Goal: Task Accomplishment & Management: Use online tool/utility

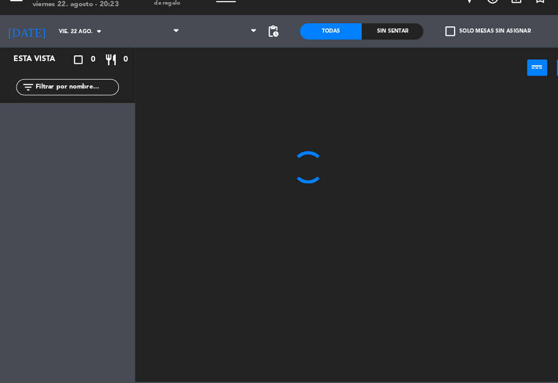
scroll to position [17, 0]
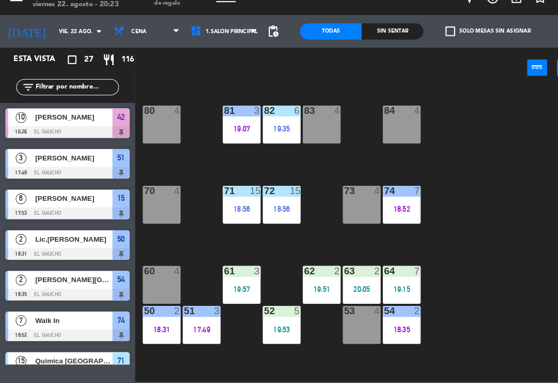
click at [264, 309] on div "52 5 19:53" at bounding box center [269, 327] width 36 height 36
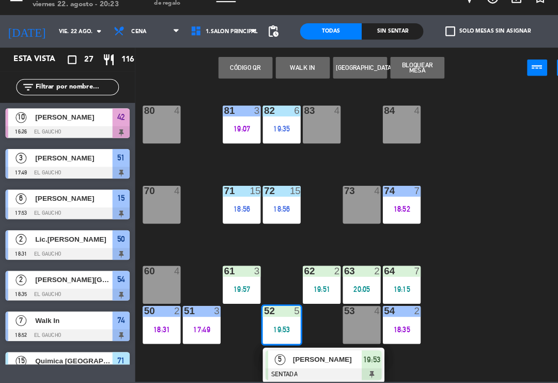
click at [288, 354] on span "[PERSON_NAME]" at bounding box center [313, 359] width 66 height 11
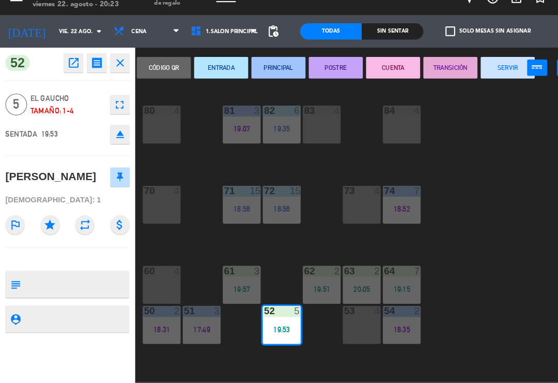
click at [263, 71] on button "PRINCIPAL" at bounding box center [266, 81] width 52 height 21
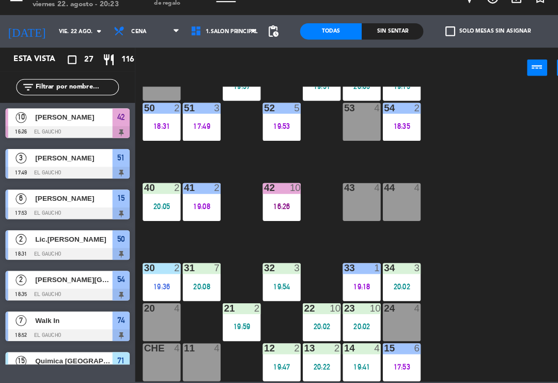
scroll to position [194, 0]
click at [271, 357] on div "12 2 19:47" at bounding box center [269, 362] width 36 height 36
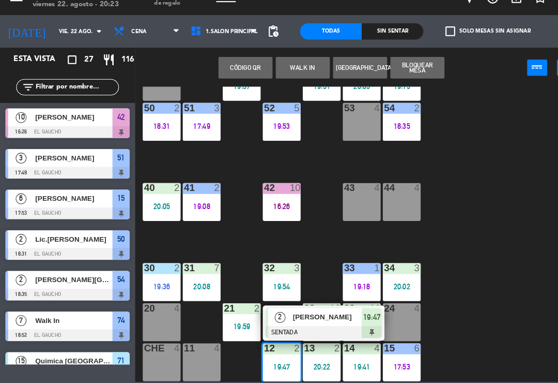
click at [275, 311] on div "2" at bounding box center [267, 319] width 22 height 17
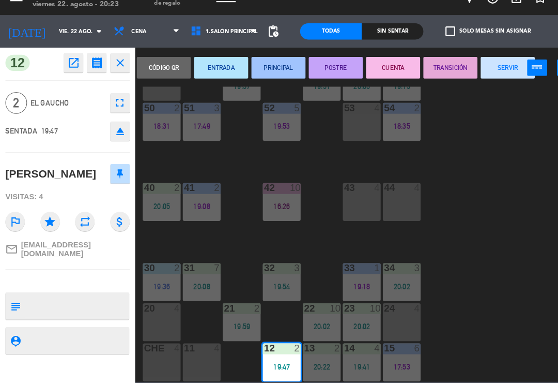
click at [264, 71] on button "PRINCIPAL" at bounding box center [266, 81] width 52 height 21
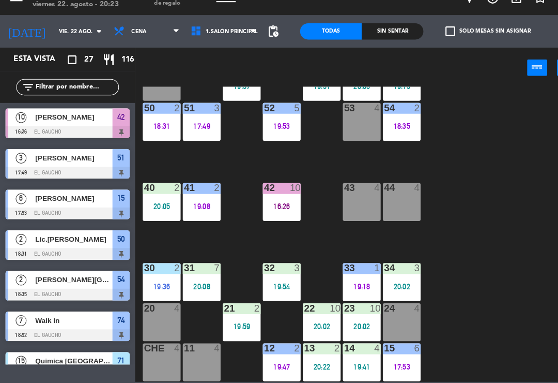
scroll to position [0, 0]
click at [315, 363] on div "20:22" at bounding box center [308, 366] width 36 height 7
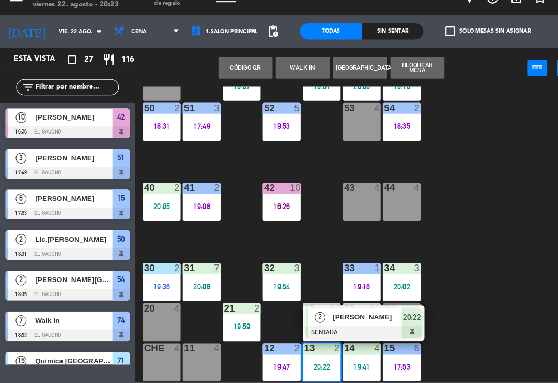
click at [332, 314] on span "[PERSON_NAME]" at bounding box center [352, 319] width 66 height 11
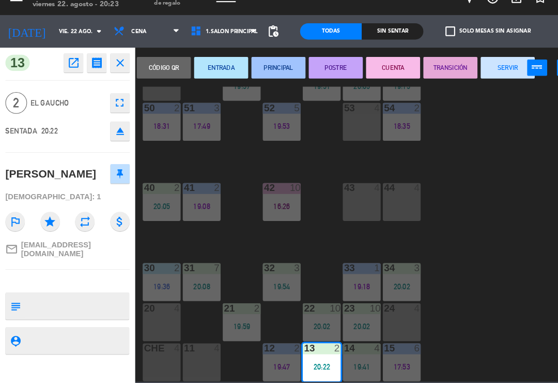
click at [263, 71] on button "PRINCIPAL" at bounding box center [266, 81] width 52 height 21
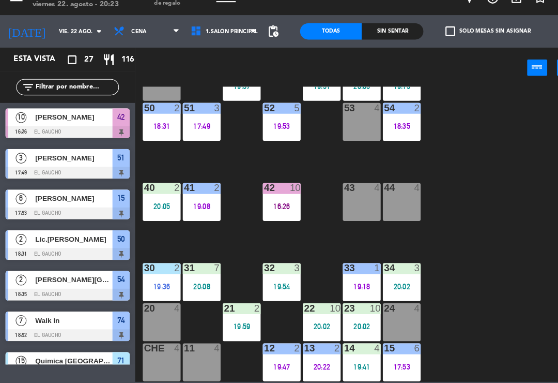
scroll to position [332, 0]
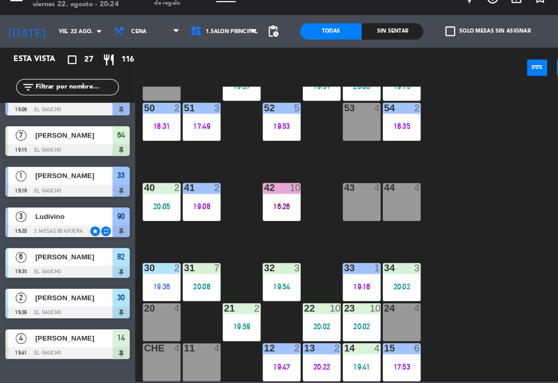
click at [347, 344] on div "14 4 19:41" at bounding box center [346, 362] width 36 height 36
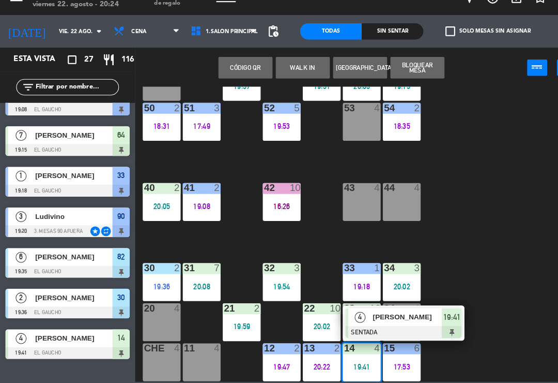
click at [352, 311] on div "4" at bounding box center [344, 319] width 22 height 17
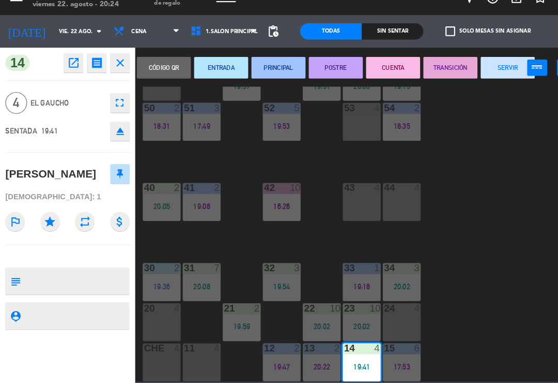
click at [261, 71] on button "PRINCIPAL" at bounding box center [266, 81] width 52 height 21
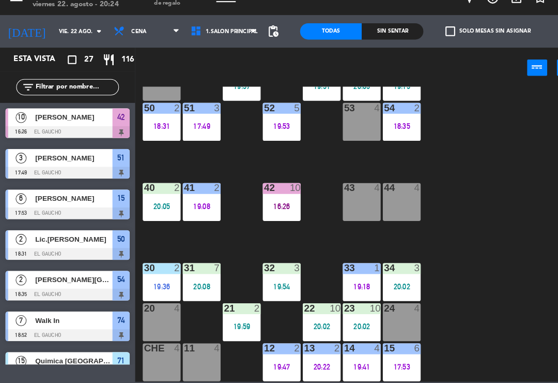
scroll to position [0, 0]
click at [227, 306] on div "21 2 19:59" at bounding box center [231, 324] width 36 height 36
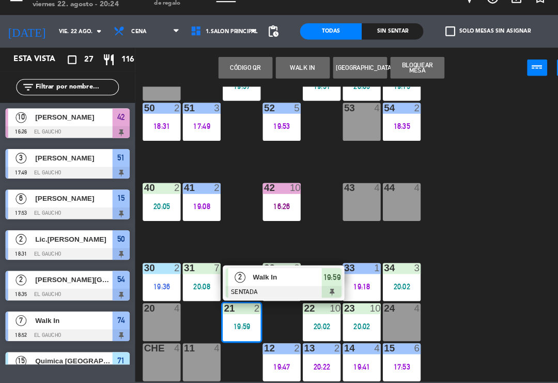
click at [232, 276] on span "2" at bounding box center [229, 281] width 10 height 10
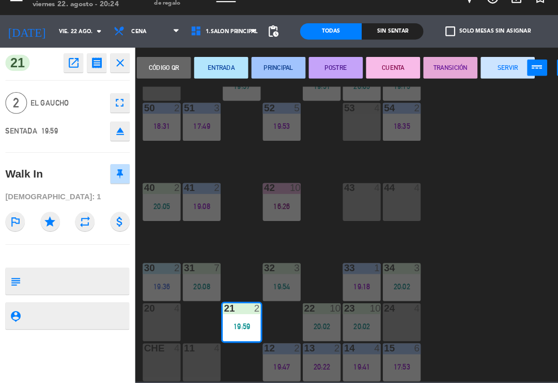
click at [259, 71] on button "PRINCIPAL" at bounding box center [266, 81] width 52 height 21
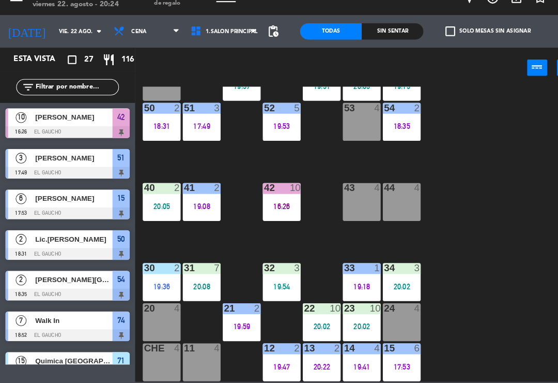
scroll to position [99, 0]
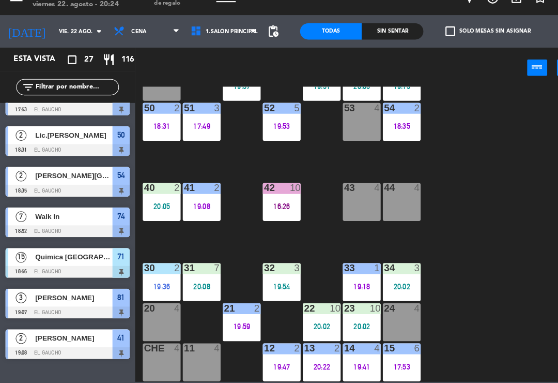
click at [314, 325] on div "20:02" at bounding box center [308, 328] width 36 height 7
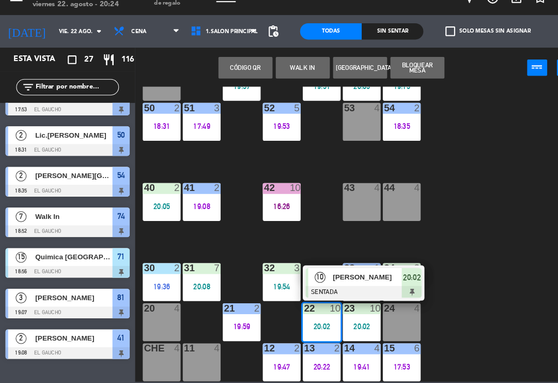
click at [316, 272] on div "10" at bounding box center [306, 280] width 22 height 17
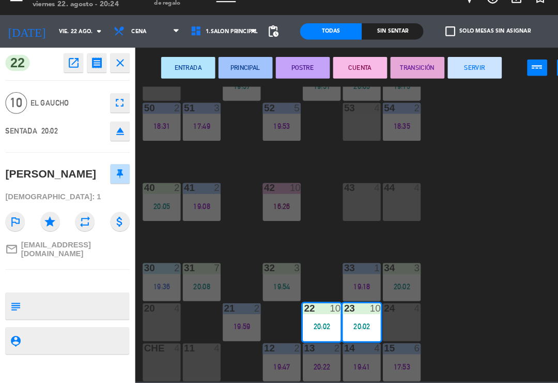
click at [225, 71] on button "PRINCIPAL" at bounding box center [235, 81] width 52 height 21
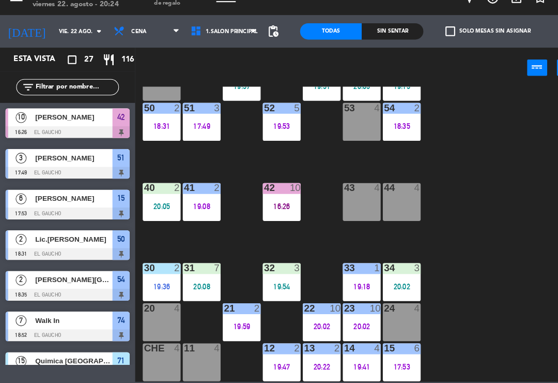
scroll to position [138, 0]
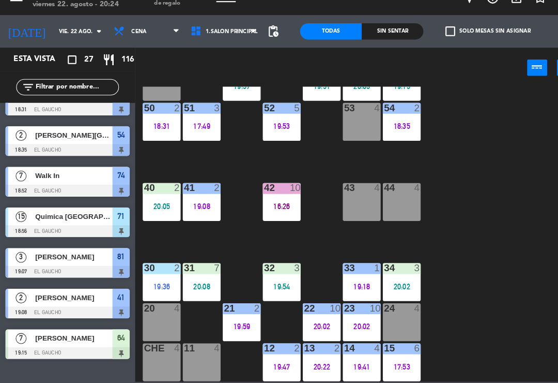
click at [190, 268] on div "31 7 20:08" at bounding box center [193, 286] width 36 height 36
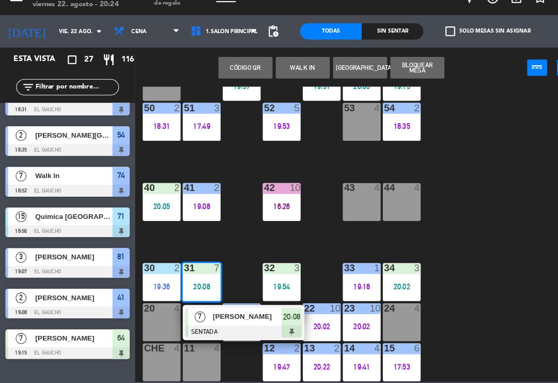
click at [235, 313] on span "[PERSON_NAME]" at bounding box center [237, 318] width 66 height 11
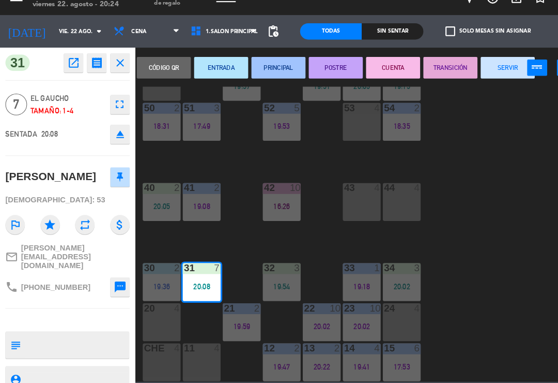
click at [260, 71] on button "PRINCIPAL" at bounding box center [266, 81] width 52 height 21
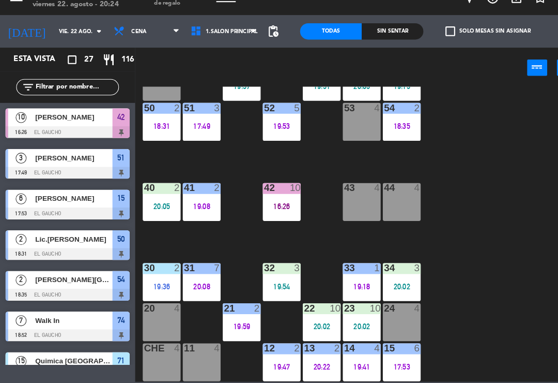
scroll to position [293, 0]
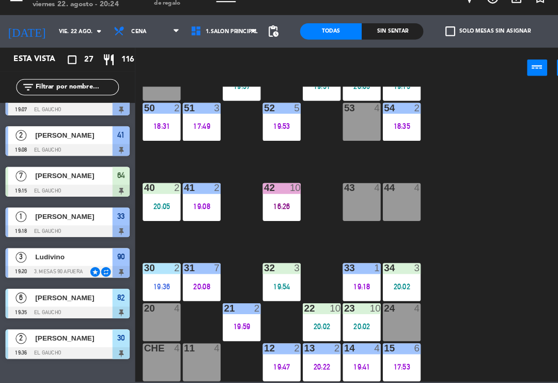
click at [264, 268] on div "32 3 19:54" at bounding box center [269, 286] width 36 height 36
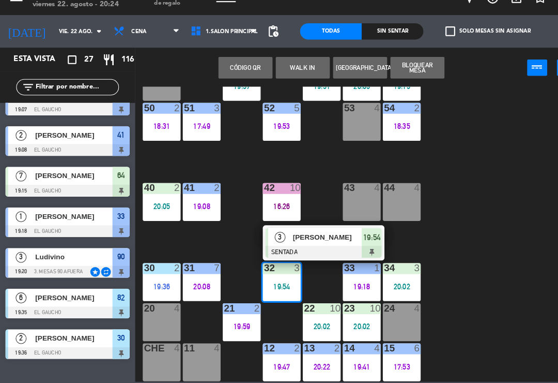
click at [304, 234] on div "[PERSON_NAME]" at bounding box center [312, 242] width 67 height 17
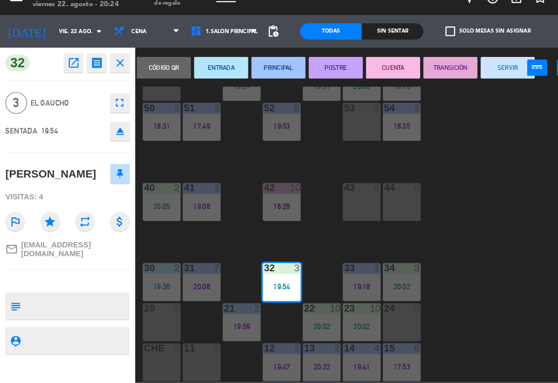
click at [264, 71] on button "PRINCIPAL" at bounding box center [266, 81] width 52 height 21
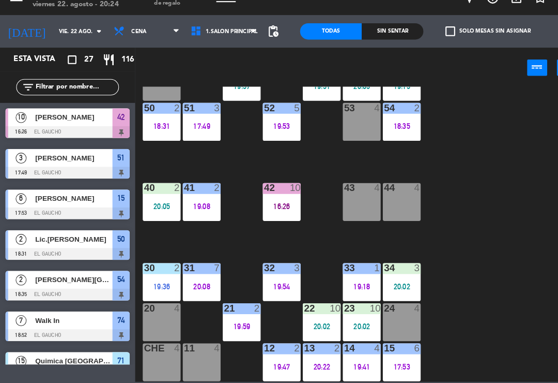
scroll to position [22, 0]
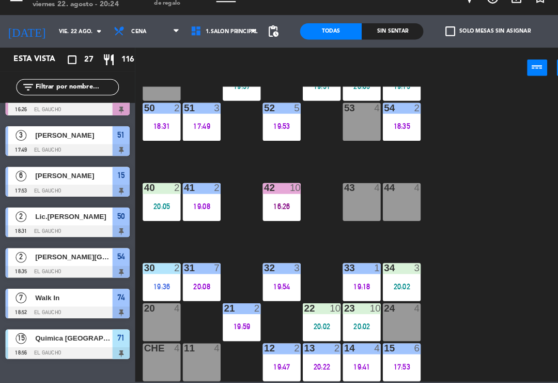
click at [276, 202] on div "42 10 16:26" at bounding box center [269, 209] width 36 height 36
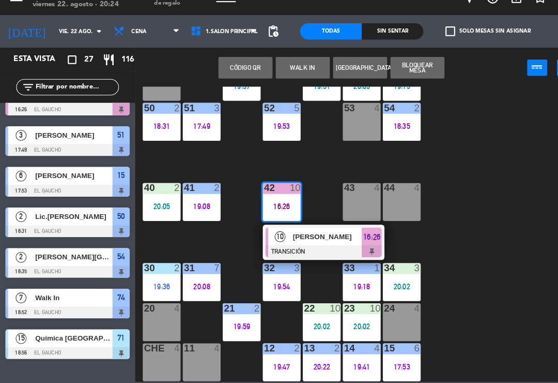
click at [308, 251] on div at bounding box center [309, 256] width 111 height 11
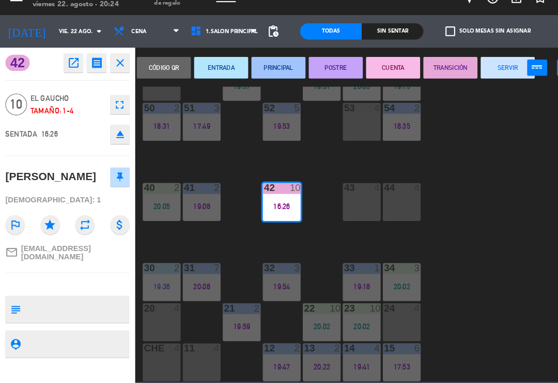
click at [475, 74] on button "SERVIR" at bounding box center [486, 81] width 52 height 21
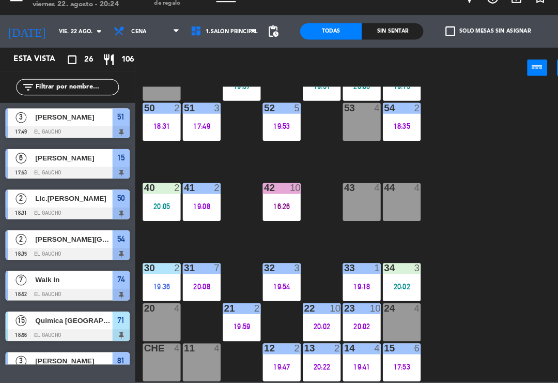
click at [389, 268] on div at bounding box center [384, 272] width 17 height 9
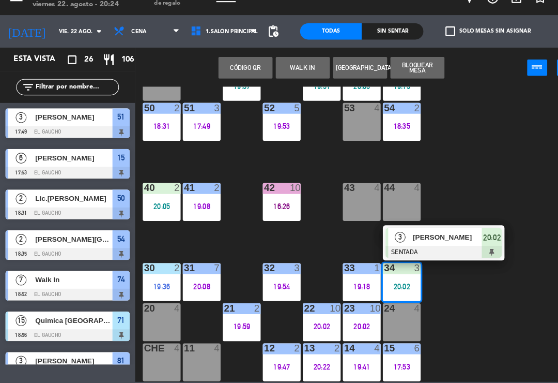
click at [419, 237] on span "[PERSON_NAME]" at bounding box center [428, 242] width 66 height 11
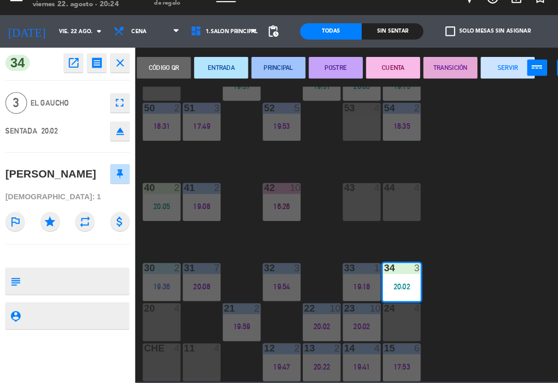
click at [263, 71] on button "PRINCIPAL" at bounding box center [266, 81] width 52 height 21
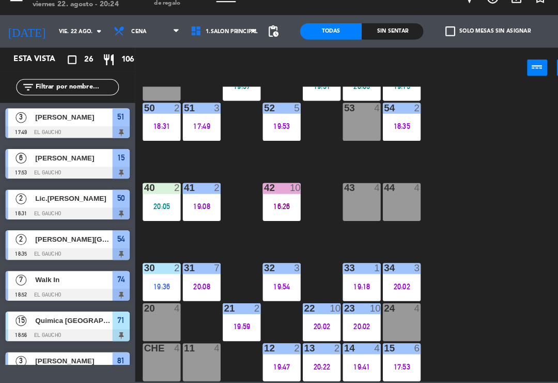
scroll to position [0, 0]
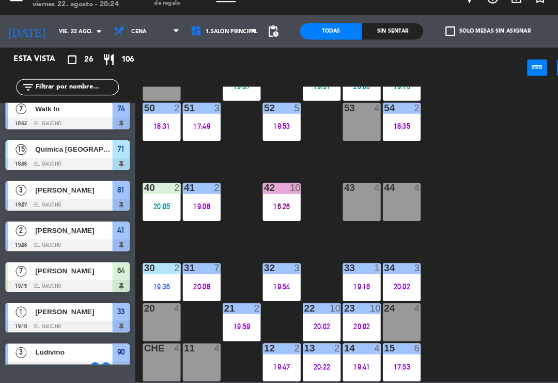
click at [159, 210] on div "20:05" at bounding box center [155, 213] width 36 height 7
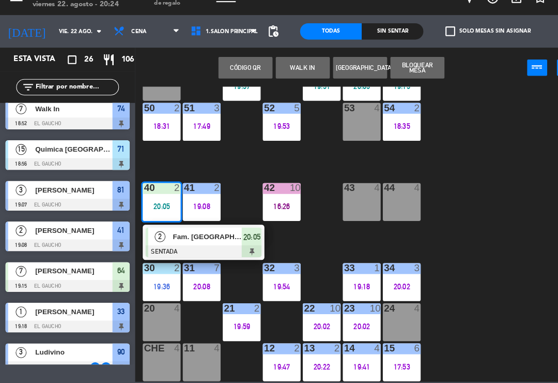
click at [170, 251] on div at bounding box center [194, 256] width 111 height 11
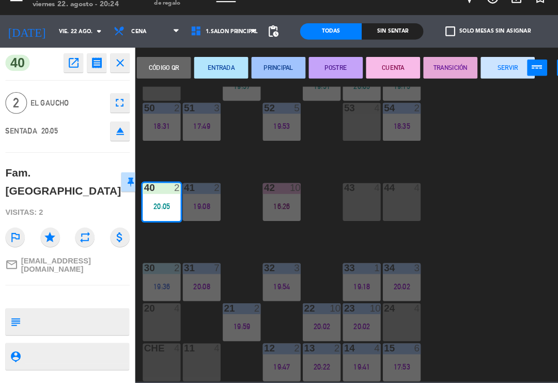
click at [264, 71] on button "PRINCIPAL" at bounding box center [266, 81] width 52 height 21
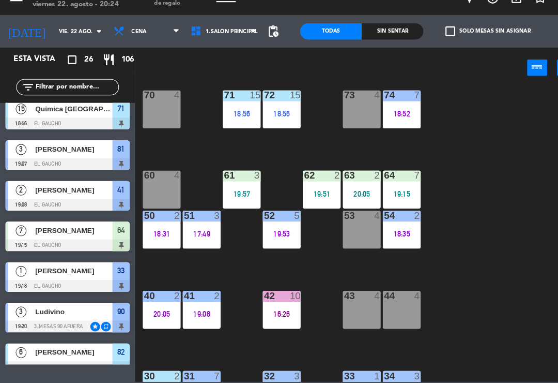
scroll to position [96, 0]
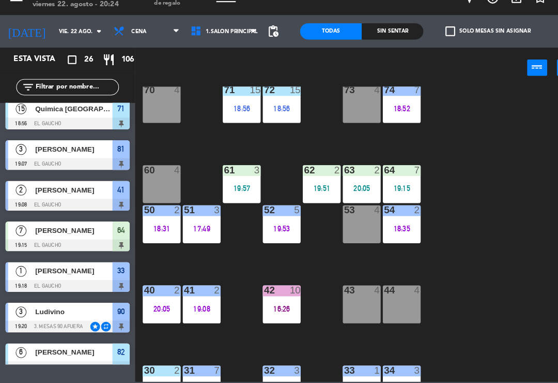
click at [296, 174] on div "62 2 19:51" at bounding box center [308, 192] width 36 height 36
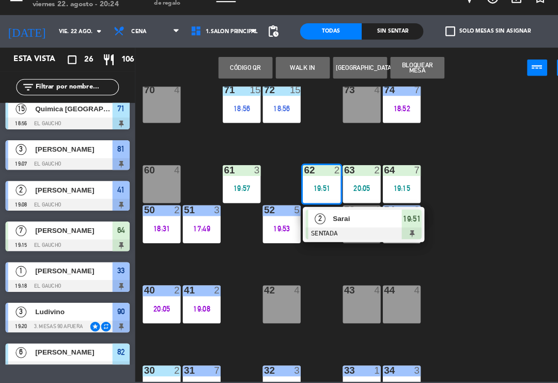
click at [327, 234] on div at bounding box center [347, 239] width 111 height 11
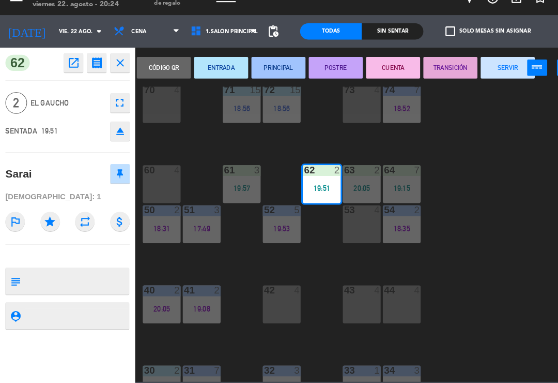
click at [262, 71] on button "PRINCIPAL" at bounding box center [266, 81] width 52 height 21
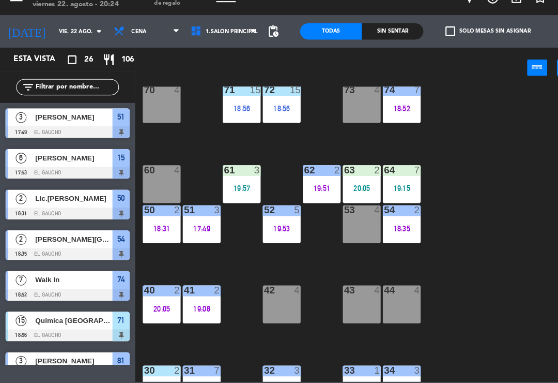
scroll to position [0, 0]
click at [215, 174] on div "61" at bounding box center [214, 178] width 1 height 9
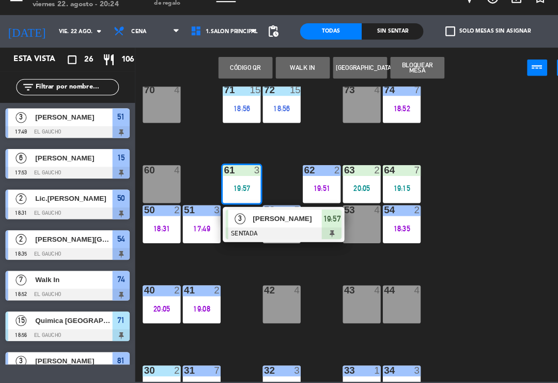
click at [249, 234] on div at bounding box center [271, 239] width 111 height 11
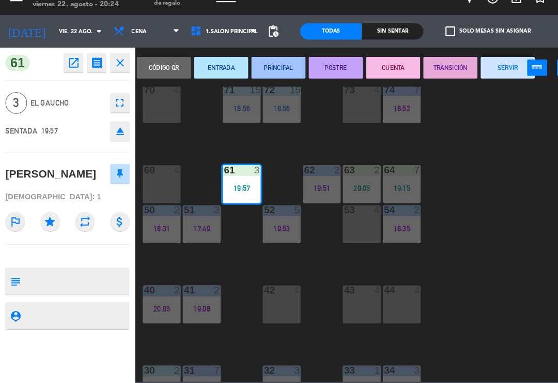
click at [262, 71] on button "PRINCIPAL" at bounding box center [266, 81] width 52 height 21
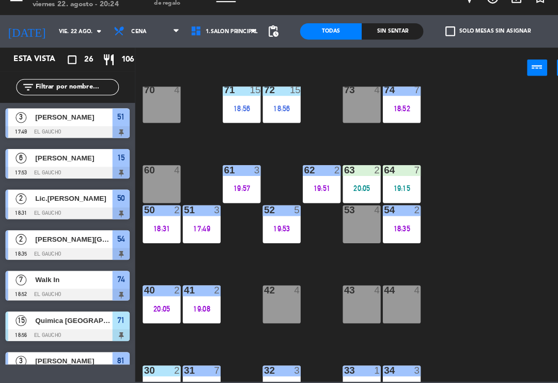
scroll to position [47, 0]
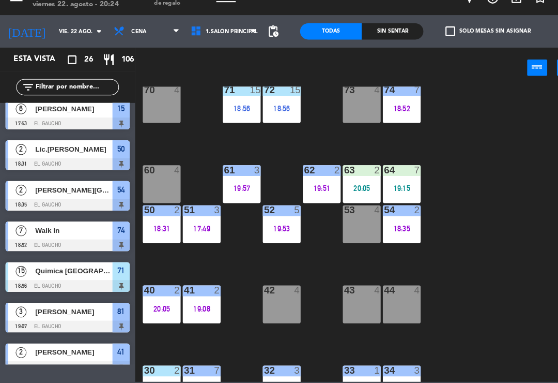
click at [353, 174] on div "63 2 20:05" at bounding box center [346, 192] width 36 height 36
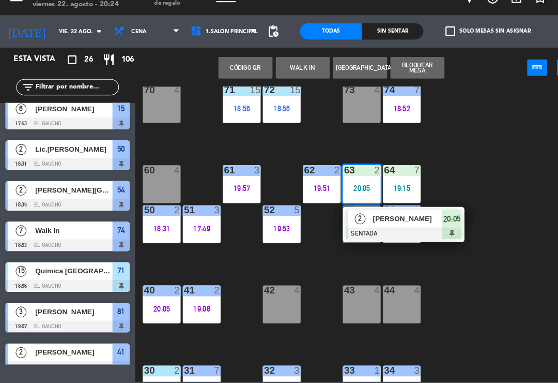
click at [365, 234] on div at bounding box center [385, 239] width 111 height 11
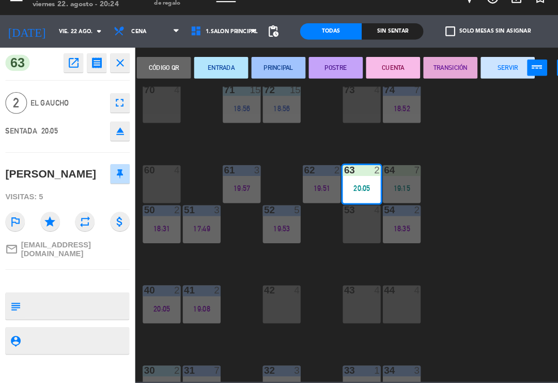
click at [268, 71] on button "PRINCIPAL" at bounding box center [266, 81] width 52 height 21
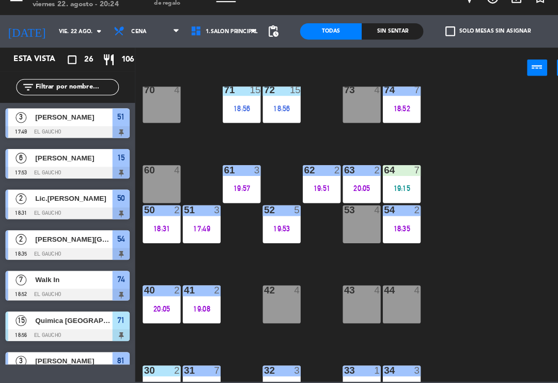
scroll to position [241, 0]
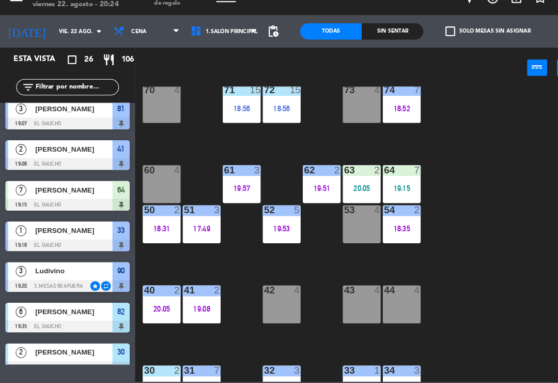
click at [398, 193] on div "19:15" at bounding box center [384, 196] width 36 height 7
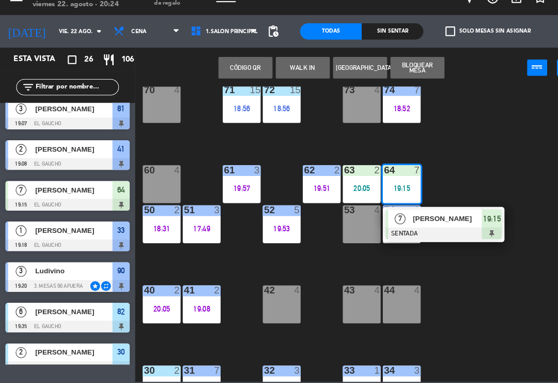
click at [432, 217] on div "[PERSON_NAME]" at bounding box center [427, 225] width 67 height 17
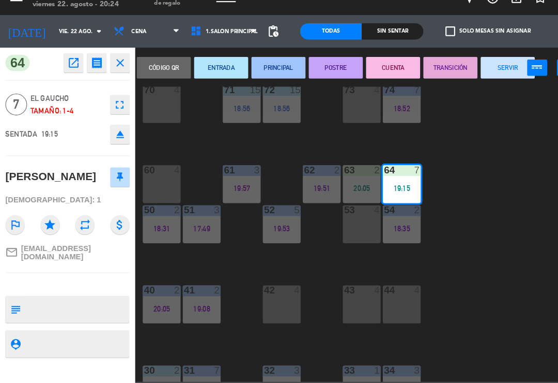
click at [260, 71] on button "PRINCIPAL" at bounding box center [266, 81] width 52 height 21
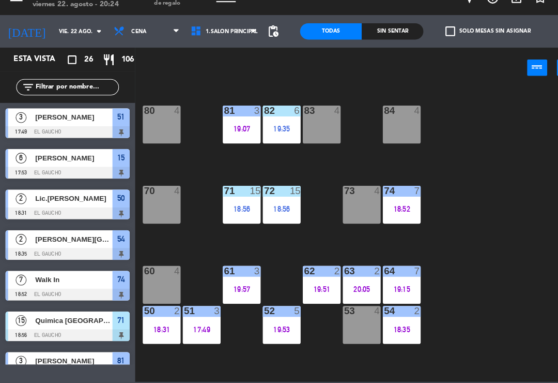
scroll to position [0, 0]
click at [240, 194] on div "71 15 18:56" at bounding box center [231, 212] width 36 height 36
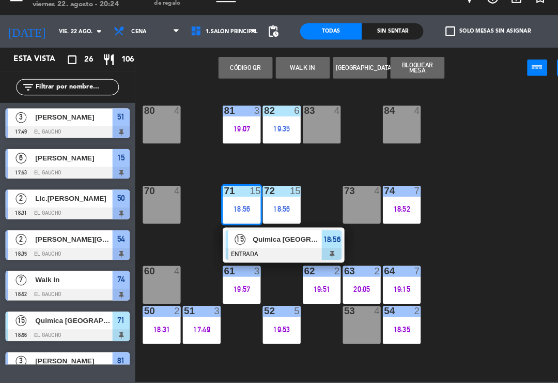
click at [245, 253] on div at bounding box center [271, 258] width 111 height 11
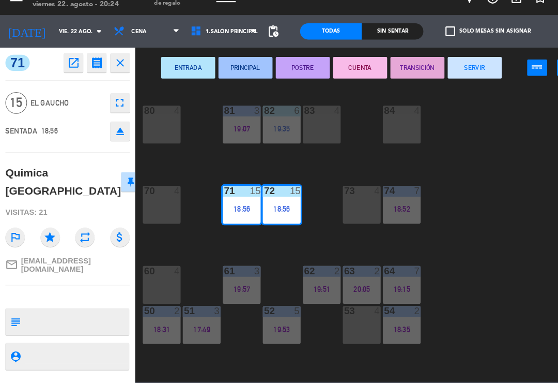
click at [234, 71] on button "PRINCIPAL" at bounding box center [235, 81] width 52 height 21
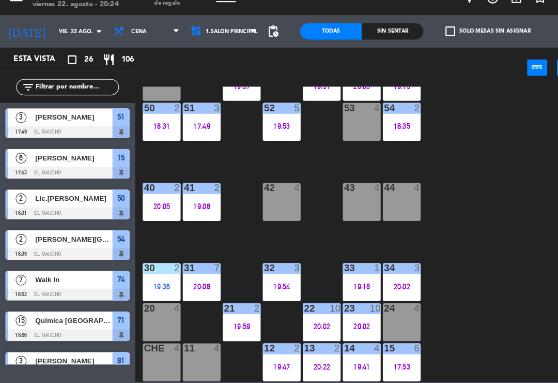
scroll to position [194, 0]
click at [265, 196] on div "42 4" at bounding box center [269, 209] width 36 height 36
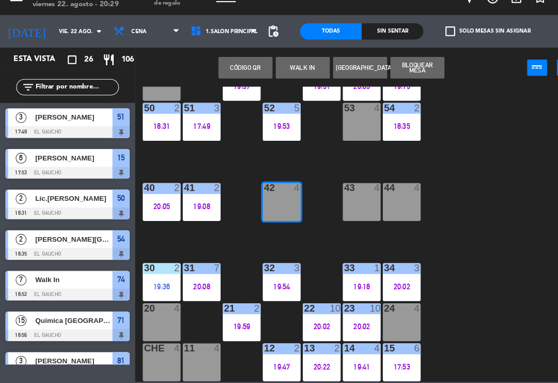
click at [296, 71] on button "WALK IN" at bounding box center [290, 81] width 52 height 21
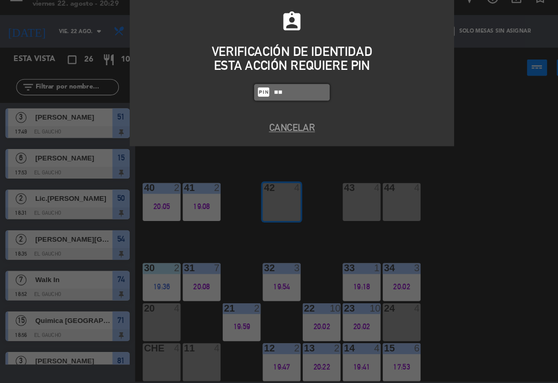
type input "3"
type input "3124"
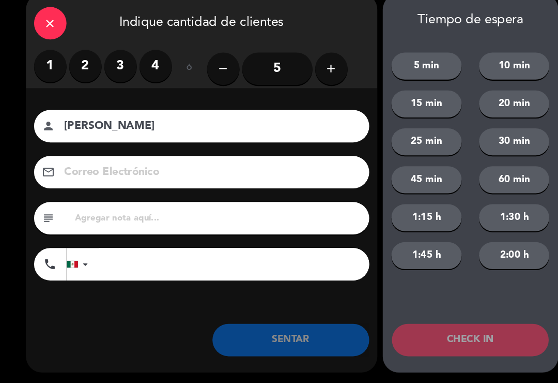
type input "[PERSON_NAME]"
click at [268, 67] on input "5" at bounding box center [265, 82] width 67 height 31
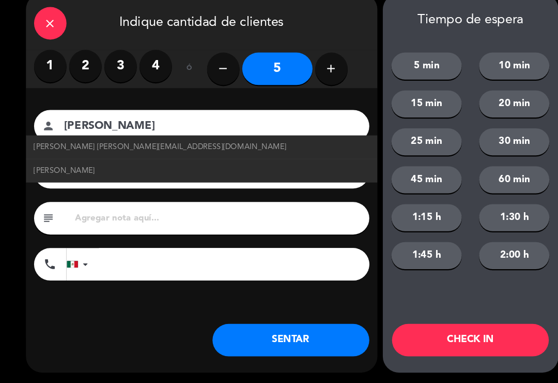
click at [161, 151] on span "[PERSON_NAME] [PERSON_NAME][EMAIL_ADDRESS][DOMAIN_NAME]" at bounding box center [153, 157] width 241 height 12
type input "[PERSON_NAME][EMAIL_ADDRESS][DOMAIN_NAME]"
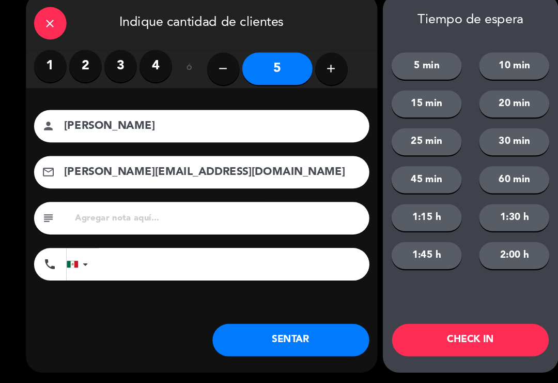
click at [268, 326] on button "SENTAR" at bounding box center [278, 341] width 150 height 31
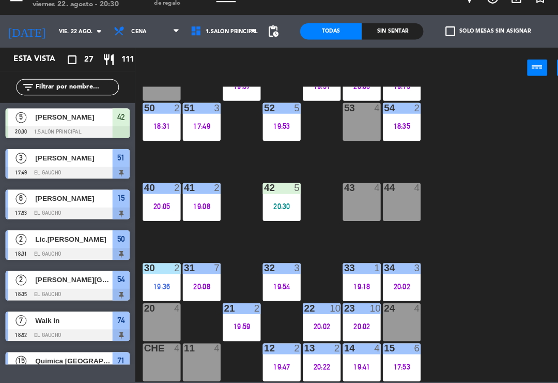
click at [342, 286] on div "19:18" at bounding box center [346, 289] width 36 height 7
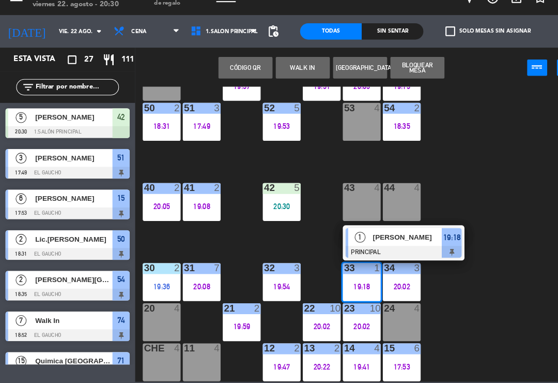
click at [407, 251] on div at bounding box center [385, 256] width 111 height 11
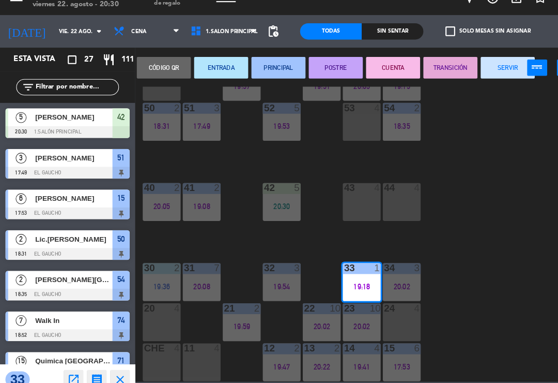
click at [481, 71] on button "SERVIR" at bounding box center [486, 81] width 52 height 21
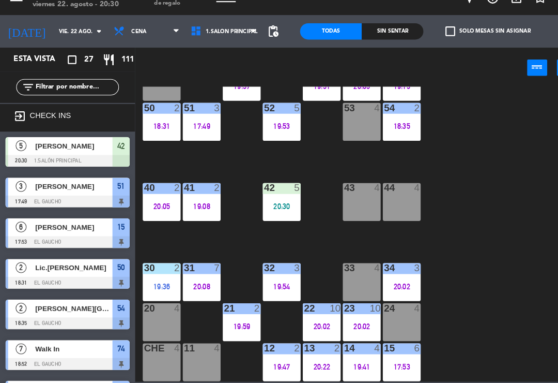
scroll to position [0, 0]
click at [388, 286] on div "20:02" at bounding box center [384, 289] width 36 height 7
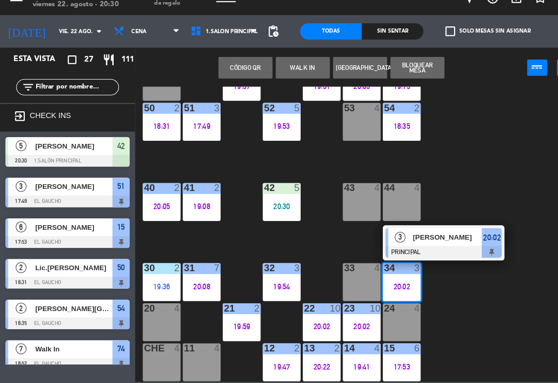
click at [438, 286] on div "84 4 80 4 83 4 82 6 19:35 81 3 19:07 70 4 71 15 18:56 72 15 18:56 73 4 74 7 18:…" at bounding box center [346, 240] width 423 height 282
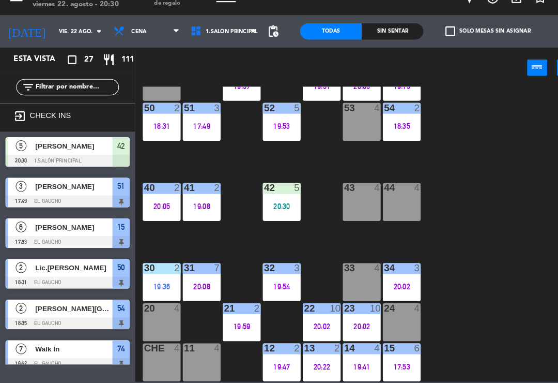
click at [339, 271] on div "33 4" at bounding box center [346, 286] width 36 height 36
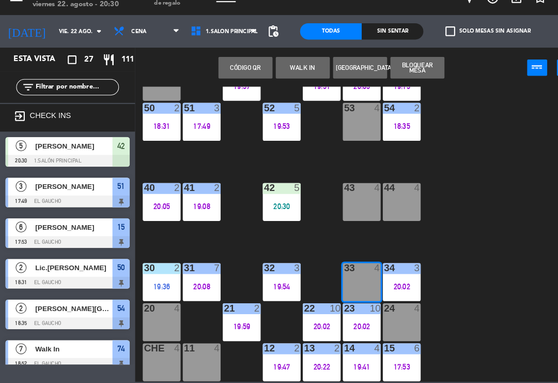
click at [287, 71] on button "WALK IN" at bounding box center [290, 81] width 52 height 21
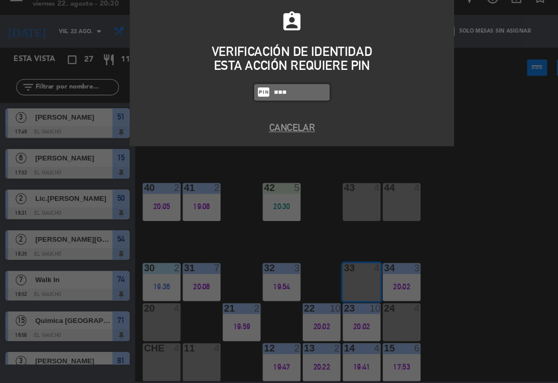
type input "3124"
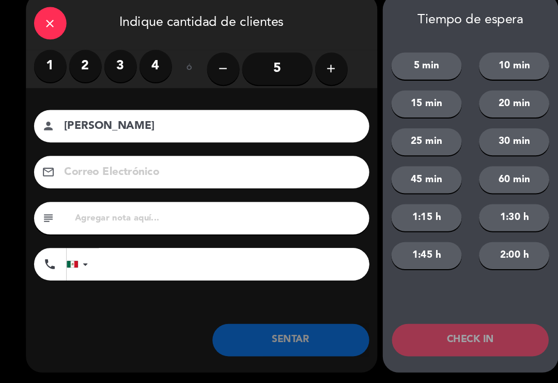
type input "[PERSON_NAME]"
click at [150, 66] on label "4" at bounding box center [148, 79] width 31 height 31
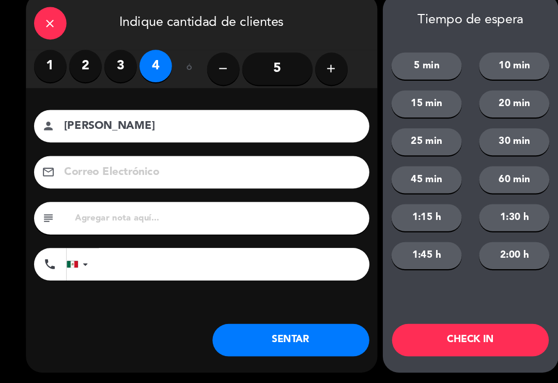
click at [269, 334] on button "SENTAR" at bounding box center [278, 341] width 150 height 31
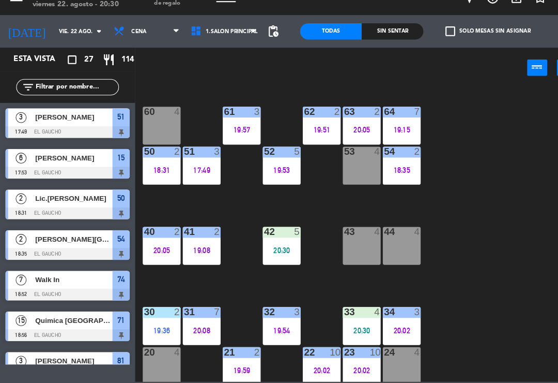
scroll to position [132, 0]
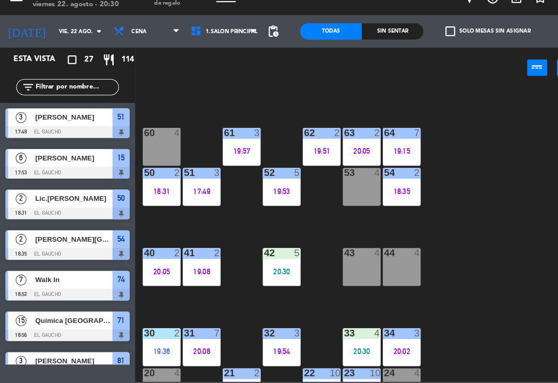
click at [334, 157] on div "20:05" at bounding box center [346, 160] width 36 height 7
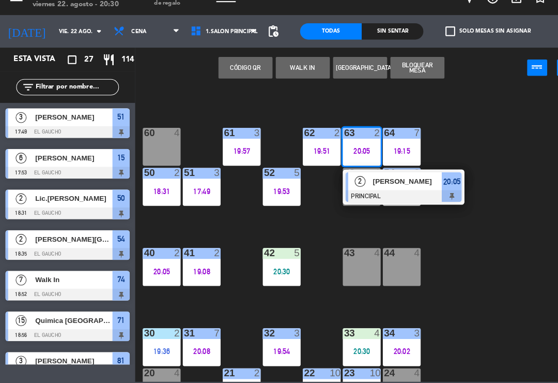
click at [378, 181] on div "[PERSON_NAME]" at bounding box center [389, 189] width 67 height 17
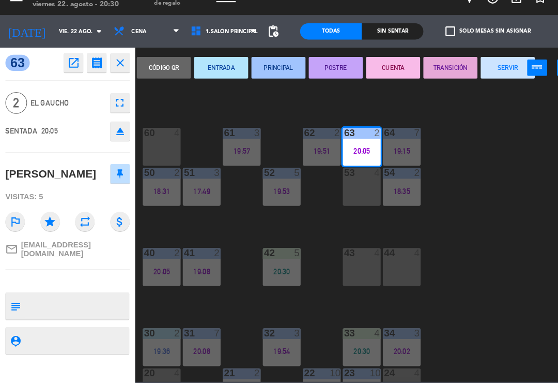
click at [485, 71] on button "SERVIR" at bounding box center [486, 81] width 52 height 21
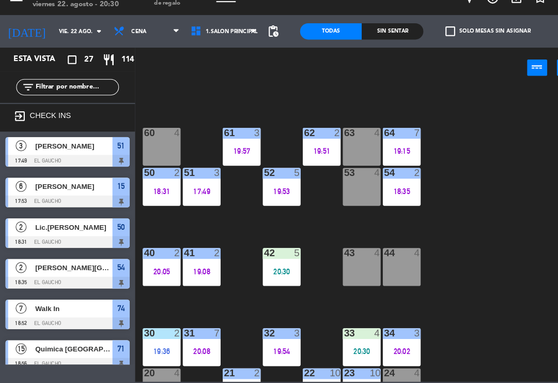
scroll to position [187, 0]
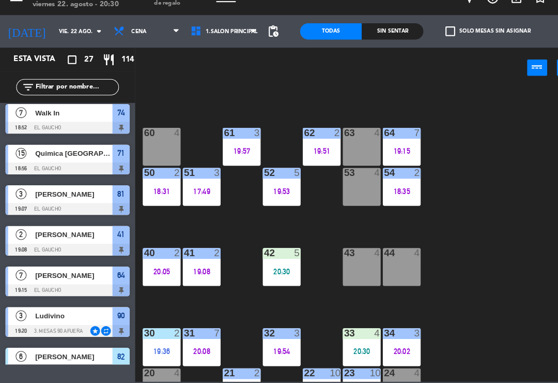
click at [348, 139] on div "63 4" at bounding box center [346, 157] width 36 height 36
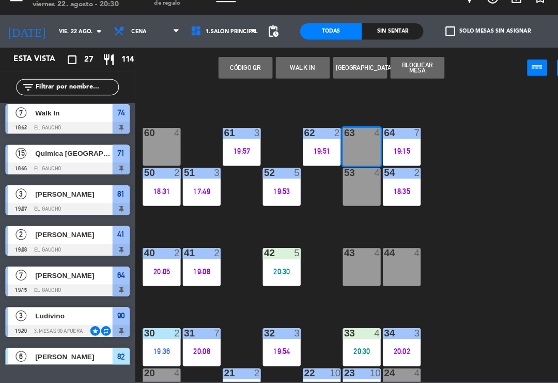
click at [299, 71] on button "WALK IN" at bounding box center [290, 81] width 52 height 21
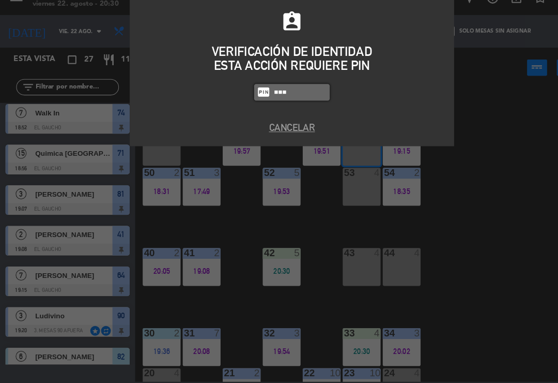
type input "3124"
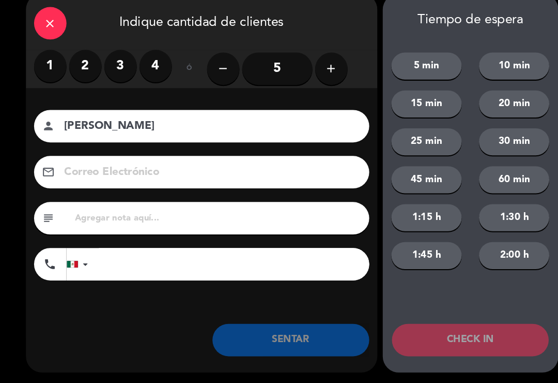
type input "[PERSON_NAME]"
click at [89, 64] on label "2" at bounding box center [81, 79] width 31 height 31
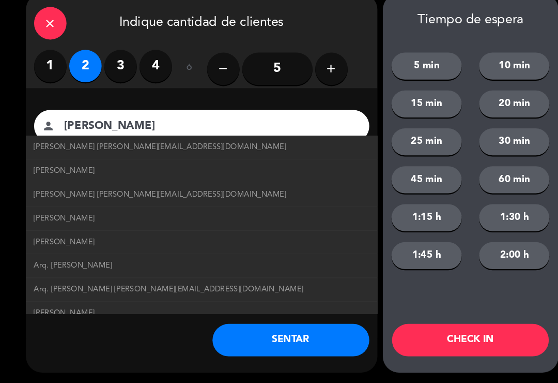
click at [150, 151] on span "[PERSON_NAME] [PERSON_NAME][EMAIL_ADDRESS][DOMAIN_NAME]" at bounding box center [153, 157] width 241 height 12
type input "[EMAIL_ADDRESS][DOMAIN_NAME]"
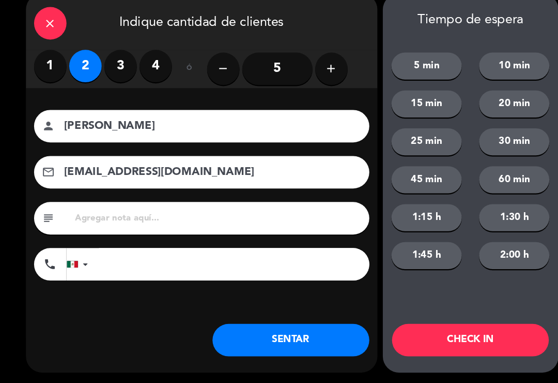
click at [263, 326] on button "SENTAR" at bounding box center [278, 341] width 150 height 31
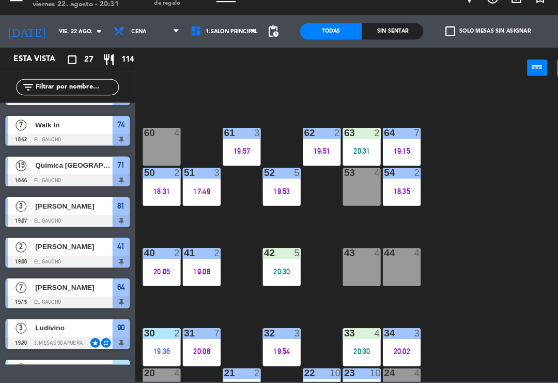
scroll to position [0, 0]
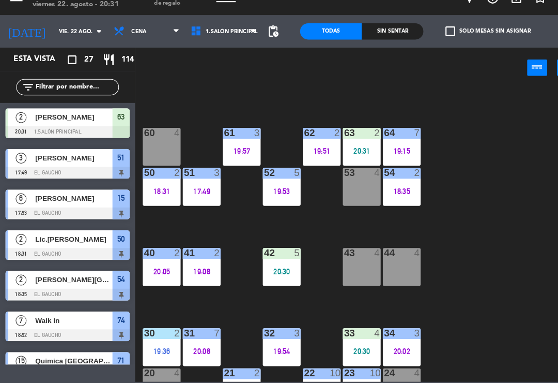
click at [217, 298] on div "84 4 80 4 83 4 82 6 19:35 81 3 19:07 70 4 71 15 18:56 72 15 18:56 73 4 74 7 18:…" at bounding box center [346, 240] width 423 height 282
click at [196, 266] on div "41 2 19:08" at bounding box center [193, 271] width 36 height 36
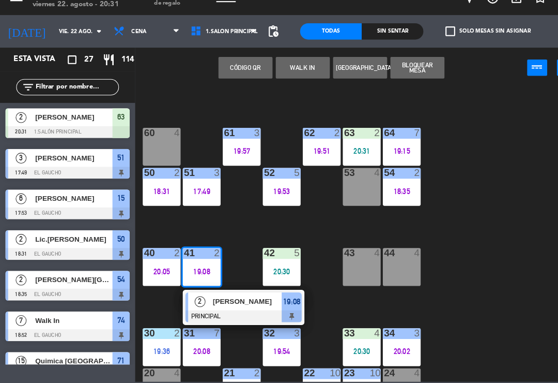
click at [224, 299] on span "[PERSON_NAME]" at bounding box center [237, 304] width 66 height 11
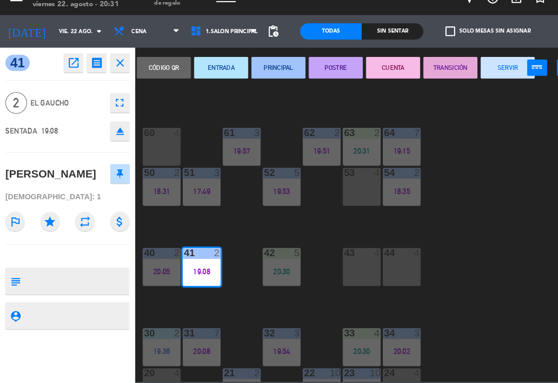
click at [480, 71] on button "SERVIR" at bounding box center [486, 81] width 52 height 21
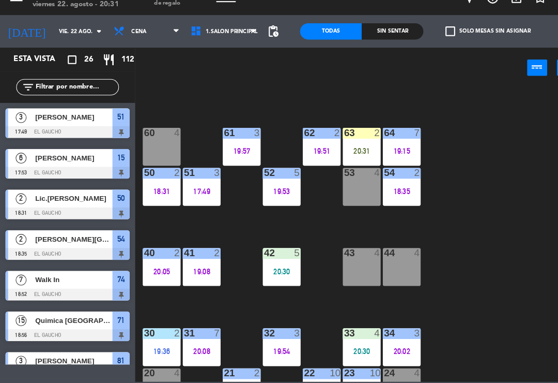
click at [230, 230] on div "84 4 80 4 83 4 82 6 19:35 81 3 19:07 70 4 71 15 18:56 72 15 18:56 73 4 74 7 18:…" at bounding box center [346, 240] width 423 height 282
click at [192, 272] on div "19:08" at bounding box center [193, 275] width 36 height 7
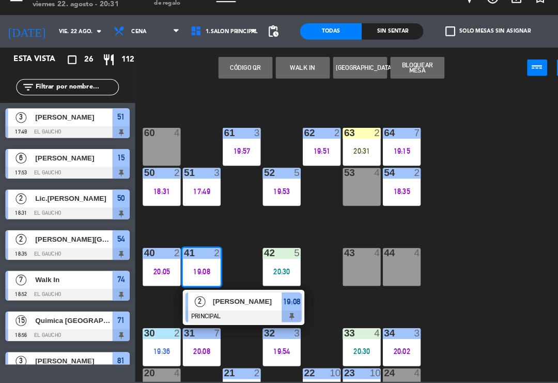
click at [298, 71] on button "WALK IN" at bounding box center [290, 81] width 52 height 21
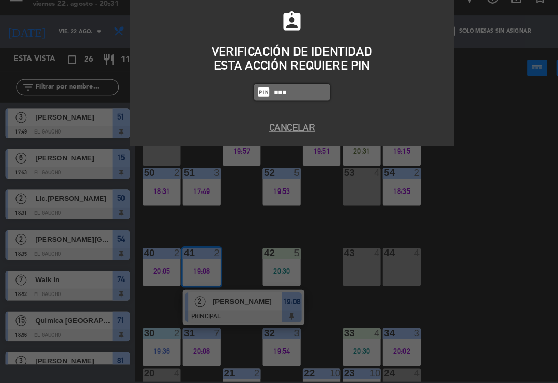
type input "3124"
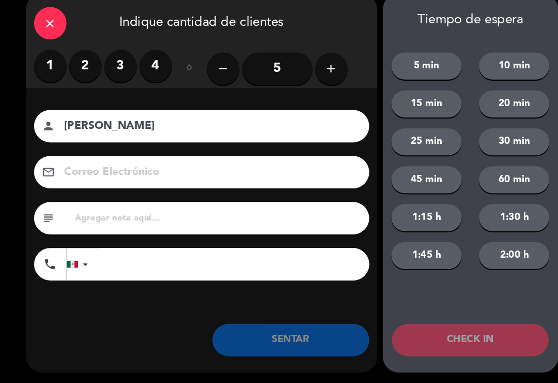
type input "[PERSON_NAME]"
click at [88, 64] on label "2" at bounding box center [81, 79] width 31 height 31
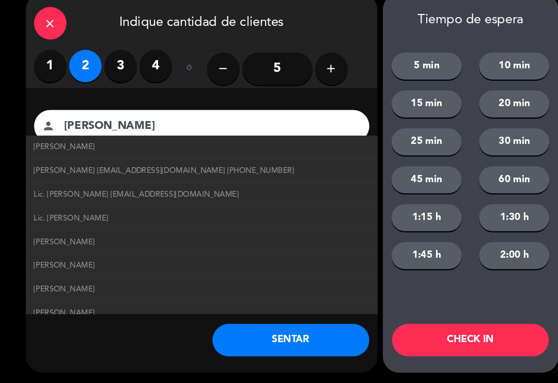
click at [231, 174] on span "[PERSON_NAME] [EMAIL_ADDRESS][DOMAIN_NAME] [PHONE_NUMBER]" at bounding box center [157, 180] width 249 height 12
type input "[EMAIL_ADDRESS][DOMAIN_NAME]"
type input "[PHONE_NUMBER]"
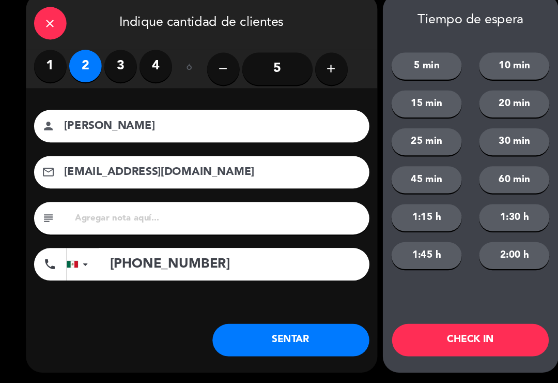
click at [274, 326] on button "SENTAR" at bounding box center [278, 341] width 150 height 31
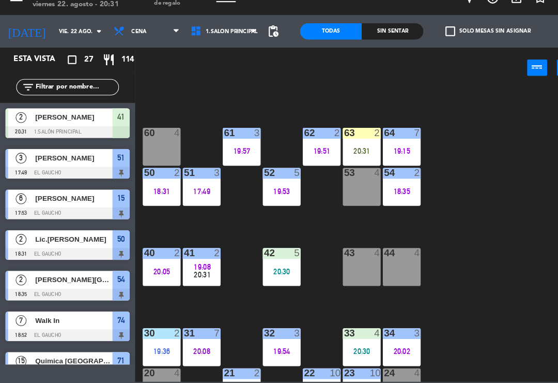
click at [348, 139] on div "63 2 20:31" at bounding box center [346, 157] width 36 height 36
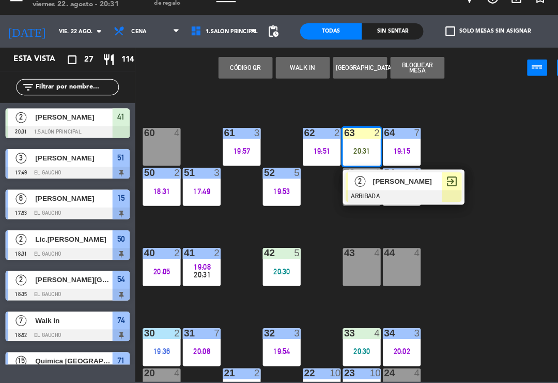
click at [412, 184] on span "[PERSON_NAME]" at bounding box center [390, 189] width 66 height 11
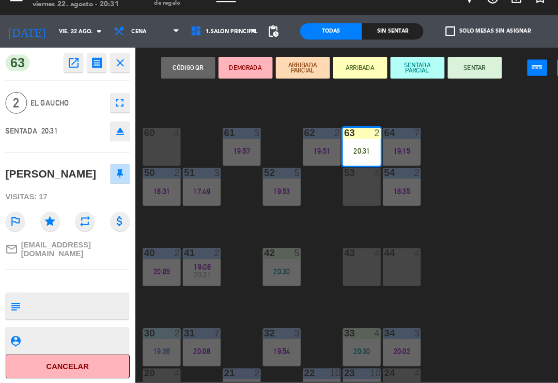
click at [448, 71] on button "SENTAR" at bounding box center [454, 81] width 52 height 21
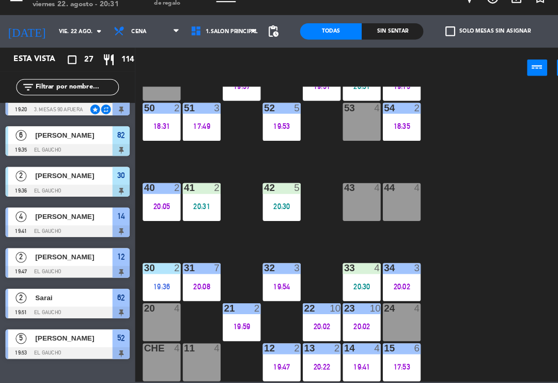
scroll to position [194, 0]
click at [342, 115] on div "53 4" at bounding box center [346, 133] width 36 height 36
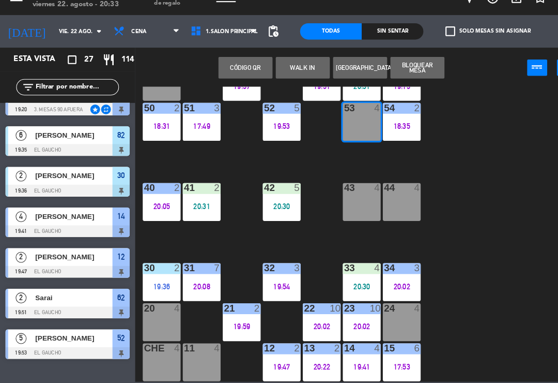
click at [291, 71] on button "WALK IN" at bounding box center [290, 81] width 52 height 21
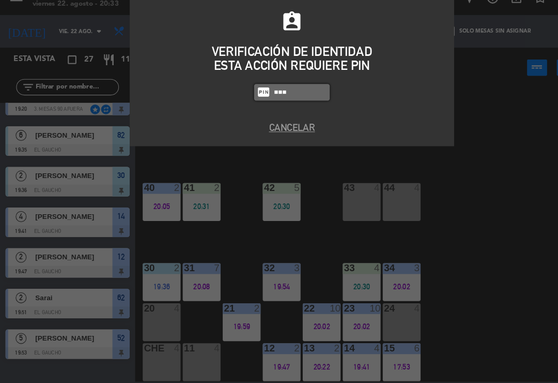
type input "3124"
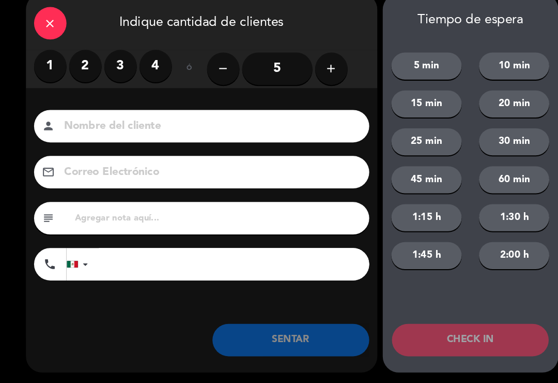
type input "R"
click at [81, 65] on label "2" at bounding box center [81, 79] width 31 height 31
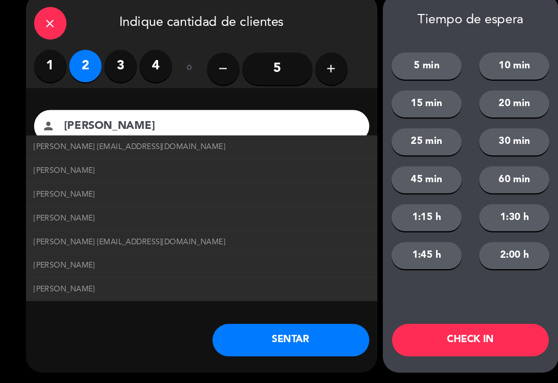
click at [173, 151] on span "[PERSON_NAME] [EMAIL_ADDRESS][DOMAIN_NAME]" at bounding box center [124, 157] width 183 height 12
type input "[PERSON_NAME]"
type input "[EMAIL_ADDRESS][DOMAIN_NAME]"
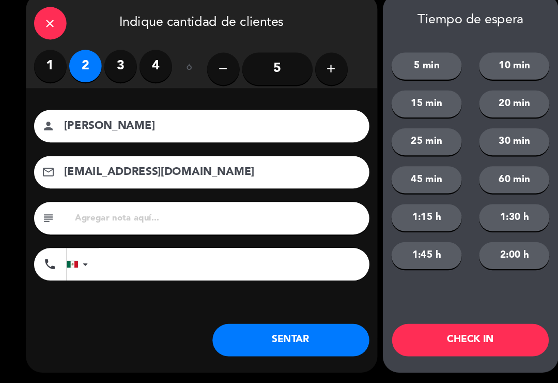
click at [274, 303] on div "Nombre del cliente person [PERSON_NAME] Correo Electrónico email [EMAIL_ADDRESS…" at bounding box center [193, 220] width 336 height 238
click at [264, 326] on button "SENTAR" at bounding box center [278, 341] width 150 height 31
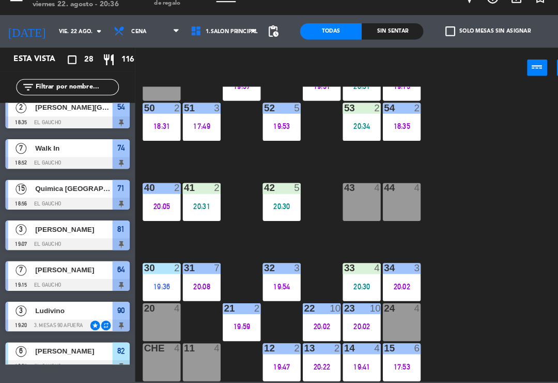
scroll to position [127, 0]
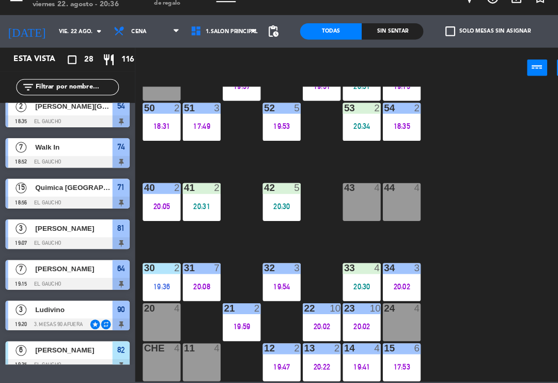
click at [68, 304] on div "Ludivino" at bounding box center [70, 312] width 75 height 17
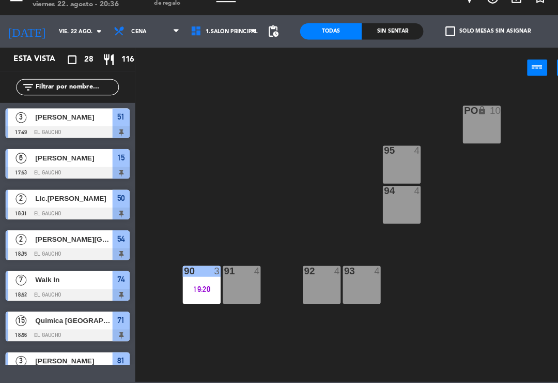
scroll to position [0, 0]
click at [346, 273] on div "93 4" at bounding box center [346, 288] width 36 height 36
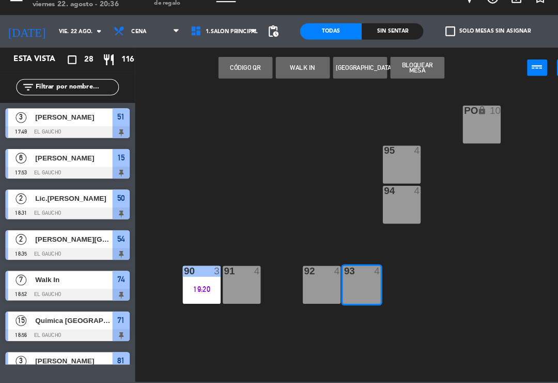
click at [284, 71] on button "WALK IN" at bounding box center [290, 81] width 52 height 21
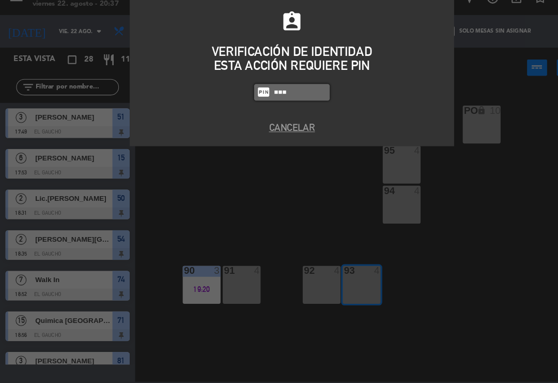
type input "3124"
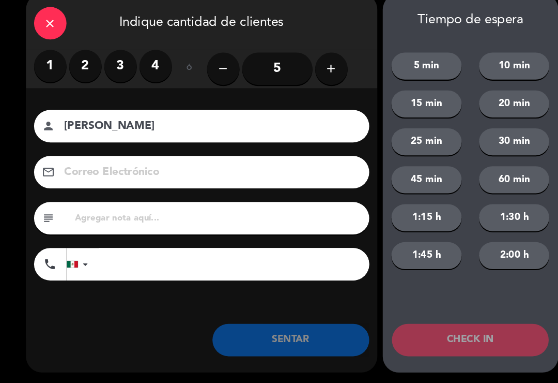
click at [78, 67] on label "2" at bounding box center [81, 79] width 31 height 31
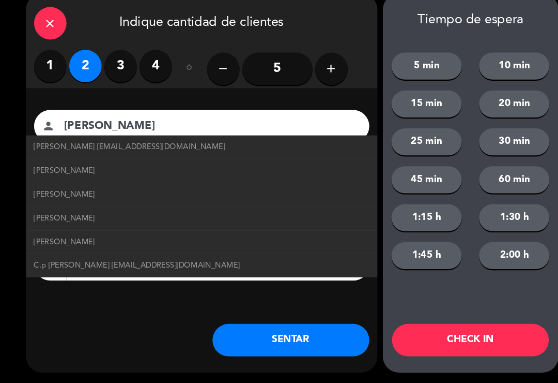
click at [90, 264] on span "C.p [PERSON_NAME] [EMAIL_ADDRESS][DOMAIN_NAME]" at bounding box center [131, 270] width 197 height 12
type input "C.p [PERSON_NAME]"
type input "[EMAIL_ADDRESS][DOMAIN_NAME]"
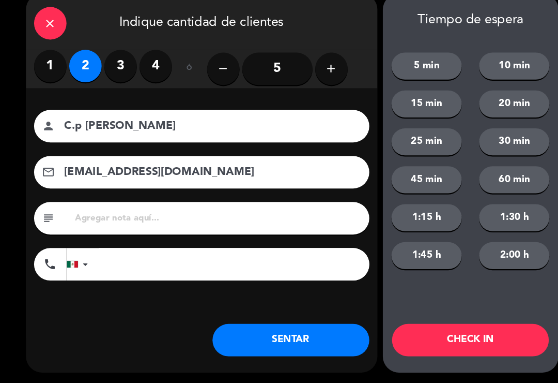
click at [247, 327] on button "SENTAR" at bounding box center [278, 341] width 150 height 31
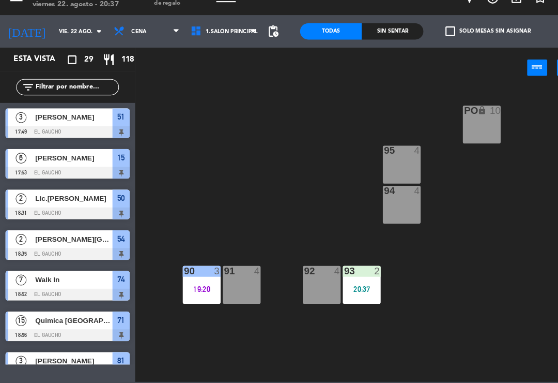
click at [351, 289] on div "20:37" at bounding box center [346, 292] width 36 height 7
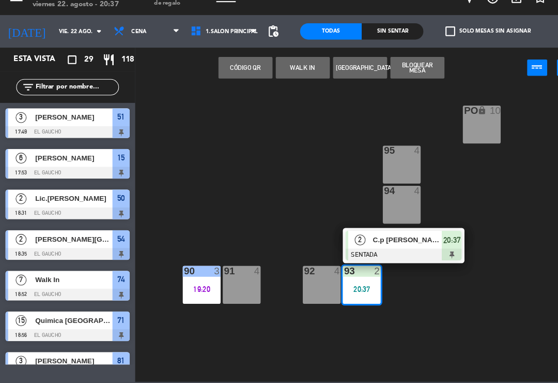
click at [362, 240] on span "C.p [PERSON_NAME]" at bounding box center [390, 245] width 66 height 11
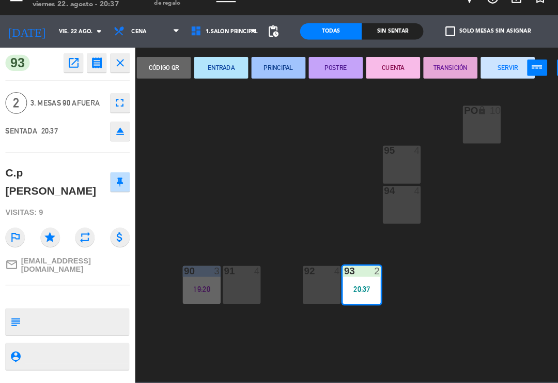
click at [258, 71] on button "PRINCIPAL" at bounding box center [266, 81] width 52 height 21
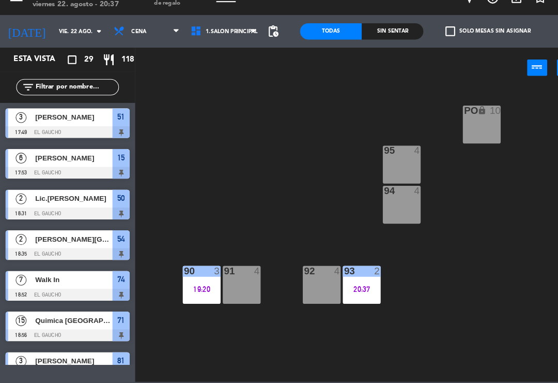
scroll to position [359, 0]
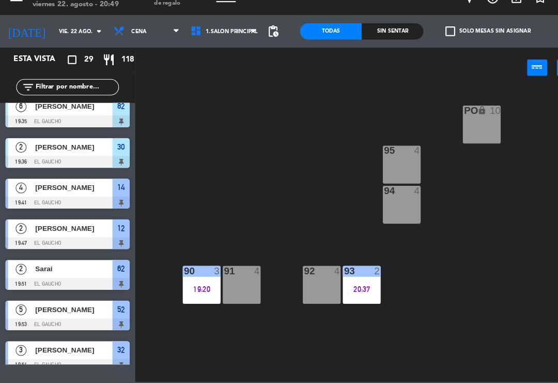
click at [240, 333] on div "PO lock 10 95 4 94 4 93 2 20:37 92 4 91 4 90 3 19:20" at bounding box center [346, 240] width 423 height 282
click at [29, 282] on div at bounding box center [64, 287] width 119 height 11
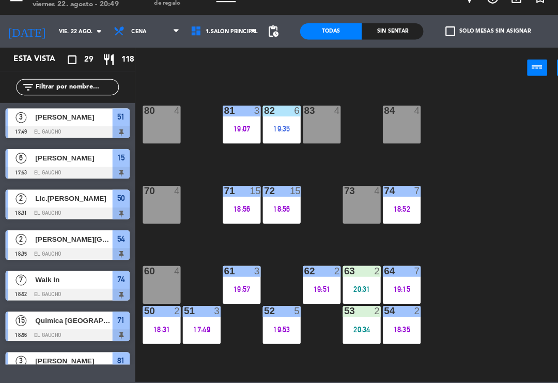
scroll to position [16, 0]
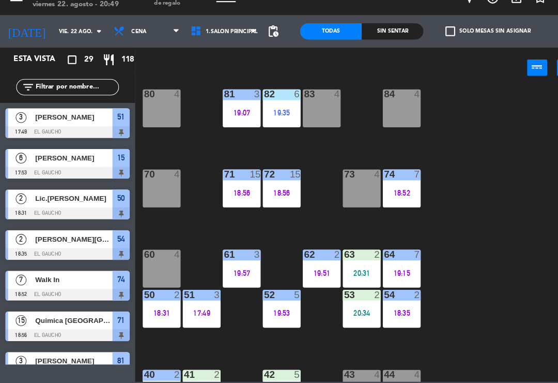
click at [448, 219] on div "84 4 80 4 83 4 82 6 19:35 81 3 19:07 70 4 71 15 18:56 72 15 18:56 73 4 74 7 18:…" at bounding box center [346, 240] width 423 height 282
click at [455, 230] on div "84 4 80 4 83 4 82 6 19:35 81 3 19:07 70 4 71 15 18:56 72 15 18:56 73 4 74 7 18:…" at bounding box center [346, 240] width 423 height 282
click at [443, 254] on div "84 4 80 4 83 4 82 6 19:35 81 3 19:07 70 4 71 15 18:56 72 15 18:56 73 4 74 7 18:…" at bounding box center [346, 240] width 423 height 282
click at [451, 259] on div "84 4 80 4 83 4 82 6 19:35 81 3 19:07 70 4 71 15 18:56 72 15 18:56 73 4 74 7 18:…" at bounding box center [346, 240] width 423 height 282
click at [393, 312] on div "18:35" at bounding box center [384, 315] width 36 height 7
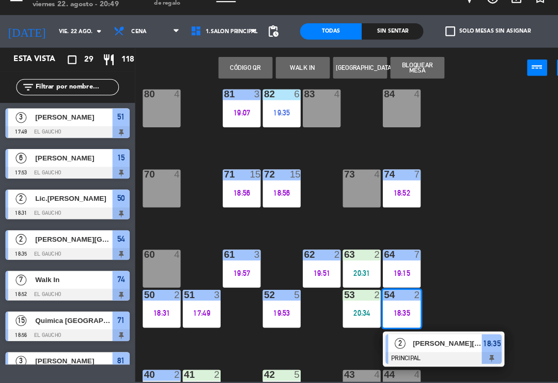
click at [433, 339] on span "[PERSON_NAME][GEOGRAPHIC_DATA]" at bounding box center [428, 344] width 66 height 11
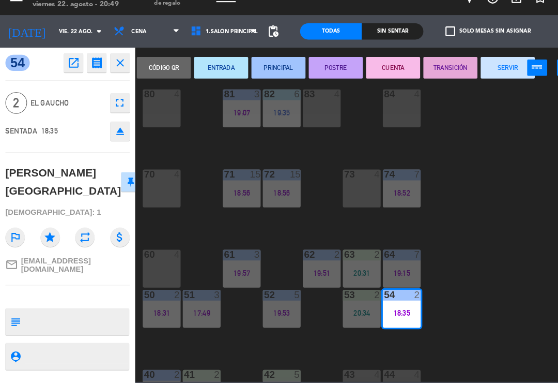
click at [480, 71] on button "SERVIR" at bounding box center [486, 81] width 52 height 21
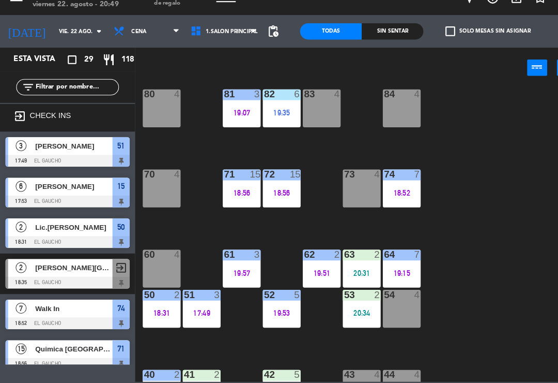
click at [336, 274] on div "20:31" at bounding box center [346, 277] width 36 height 7
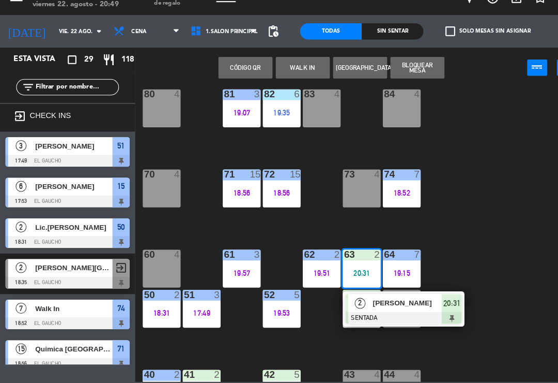
click at [399, 300] on span "[PERSON_NAME]" at bounding box center [390, 305] width 66 height 11
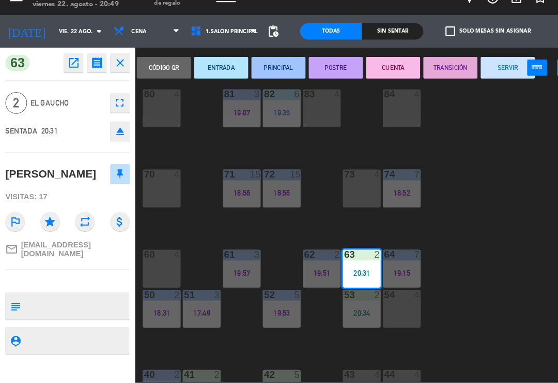
click at [275, 71] on button "PRINCIPAL" at bounding box center [266, 81] width 52 height 21
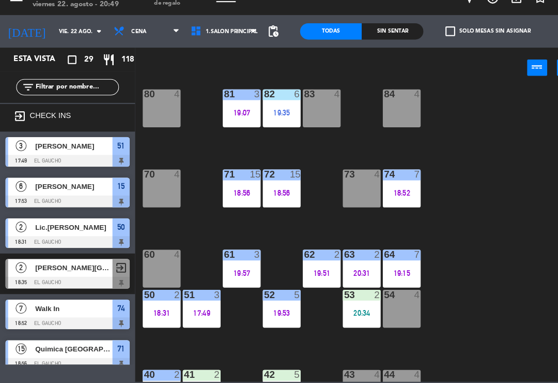
scroll to position [252, 0]
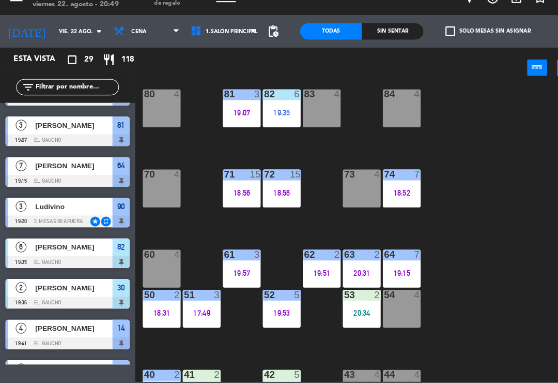
click at [336, 312] on div "20:34" at bounding box center [346, 315] width 36 height 7
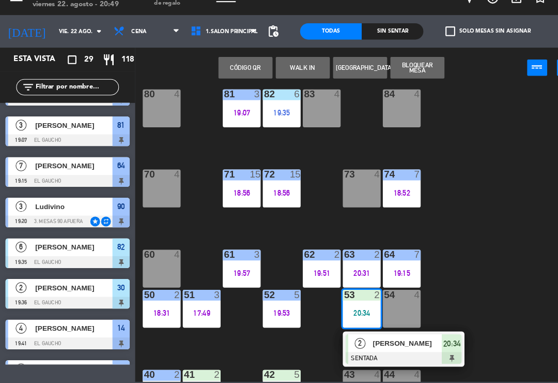
click at [383, 339] on span "[PERSON_NAME]" at bounding box center [390, 344] width 66 height 11
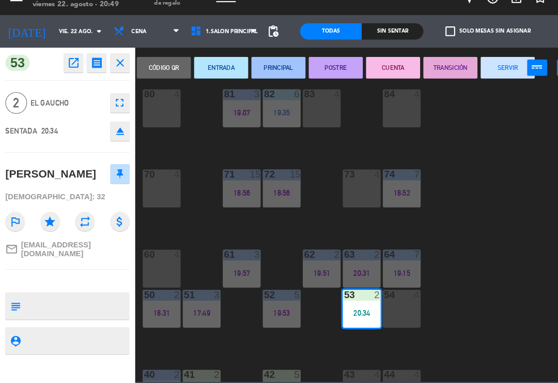
click at [267, 71] on button "PRINCIPAL" at bounding box center [266, 81] width 52 height 21
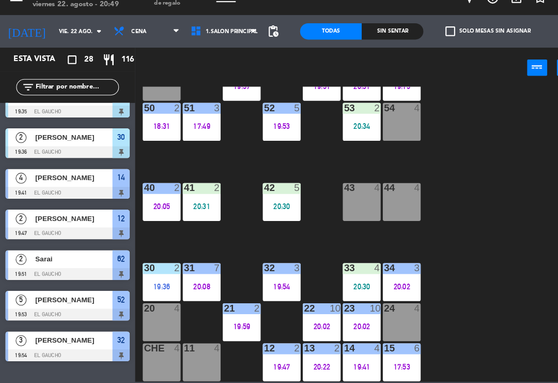
scroll to position [194, 0]
click at [140, 210] on div "40 2 20:05" at bounding box center [155, 209] width 36 height 36
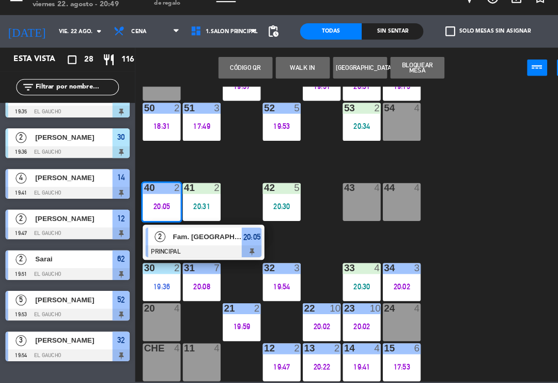
click at [206, 251] on div at bounding box center [194, 256] width 111 height 11
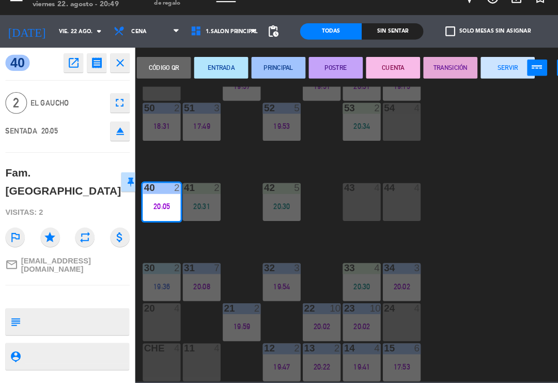
click at [485, 71] on button "SERVIR" at bounding box center [486, 81] width 52 height 21
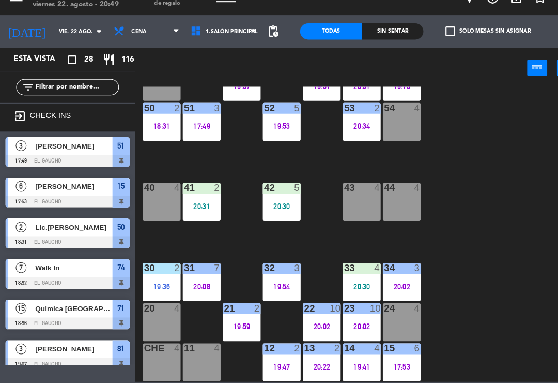
scroll to position [45, 0]
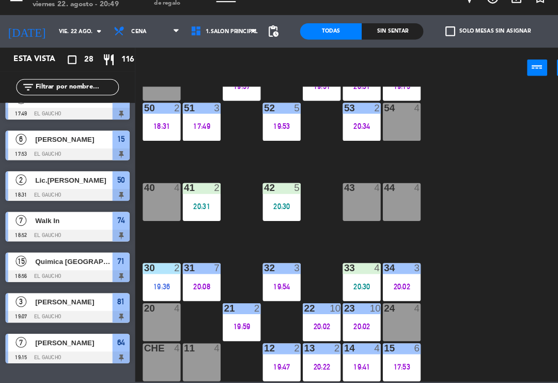
click at [159, 286] on div "19:36" at bounding box center [155, 289] width 36 height 7
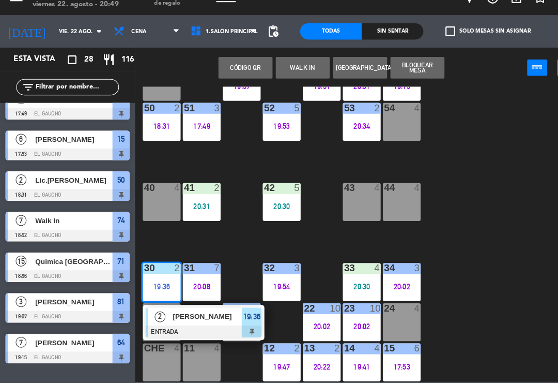
click at [210, 313] on span "[PERSON_NAME]" at bounding box center [198, 318] width 66 height 11
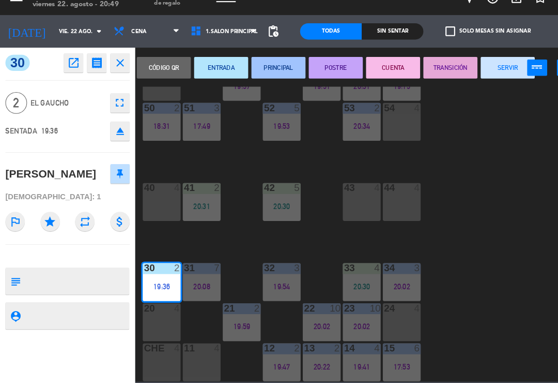
click at [469, 71] on button "SERVIR" at bounding box center [486, 81] width 52 height 21
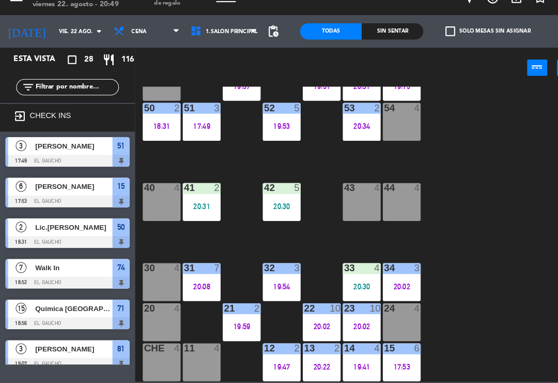
click at [149, 195] on div "40 4" at bounding box center [155, 209] width 36 height 36
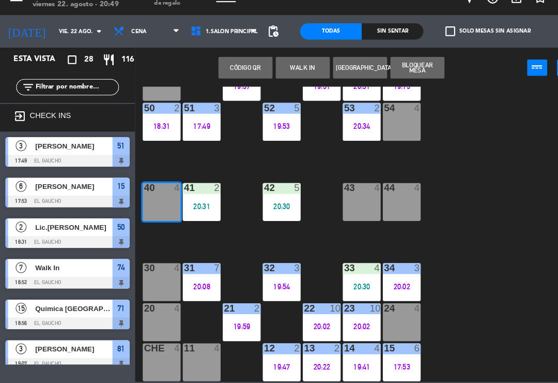
click at [291, 71] on button "WALK IN" at bounding box center [290, 81] width 52 height 21
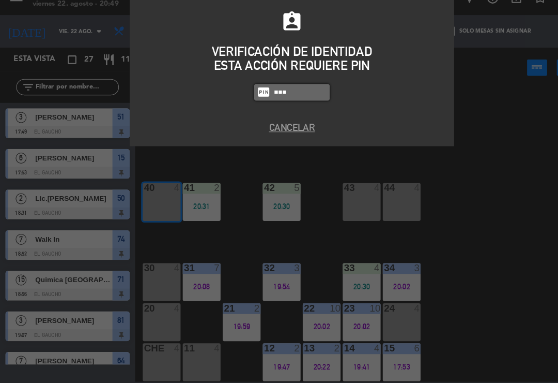
type input "3124"
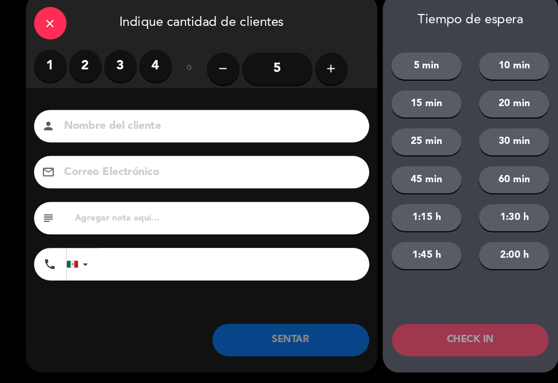
click at [318, 67] on button "add" at bounding box center [316, 82] width 31 height 31
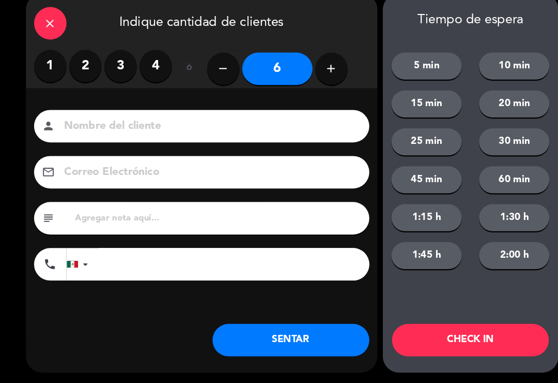
click at [320, 76] on icon "add" at bounding box center [317, 82] width 12 height 12
type input "7"
click at [292, 128] on input at bounding box center [199, 137] width 279 height 18
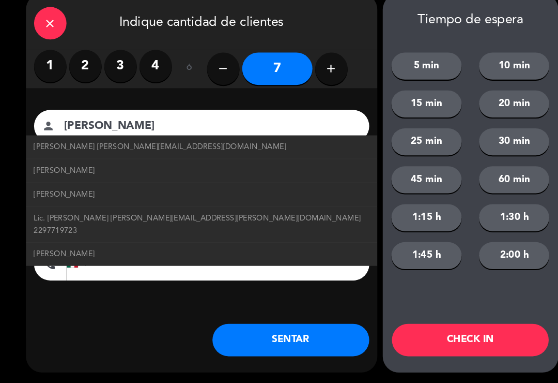
type input "[PERSON_NAME]"
click at [165, 151] on span "[PERSON_NAME] [PERSON_NAME][EMAIL_ADDRESS][DOMAIN_NAME]" at bounding box center [153, 157] width 241 height 12
type input "[EMAIL_ADDRESS][DOMAIN_NAME]"
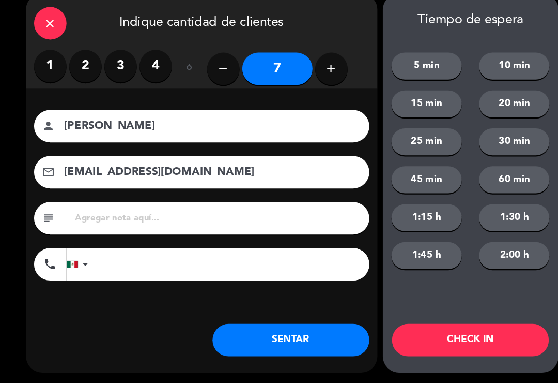
click at [270, 326] on button "SENTAR" at bounding box center [278, 341] width 150 height 31
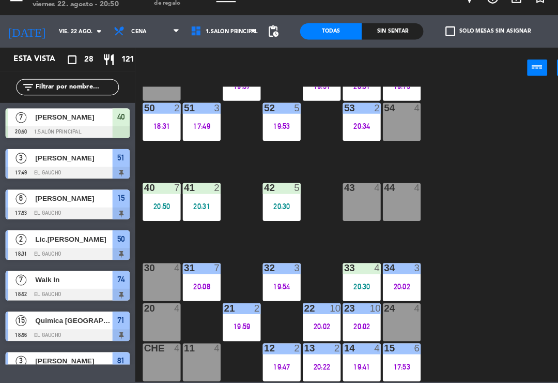
click at [382, 363] on div "17:53" at bounding box center [384, 366] width 36 height 7
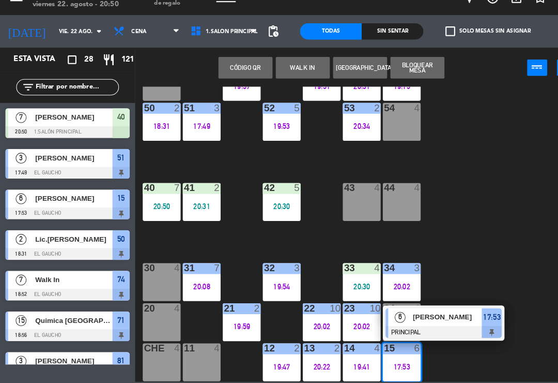
click at [412, 314] on span "[PERSON_NAME]" at bounding box center [428, 319] width 66 height 11
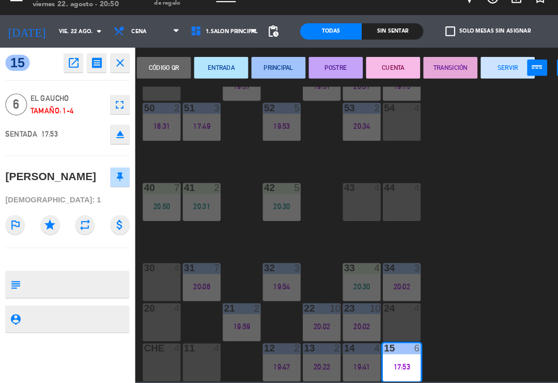
click at [487, 71] on button "SERVIR" at bounding box center [486, 81] width 52 height 21
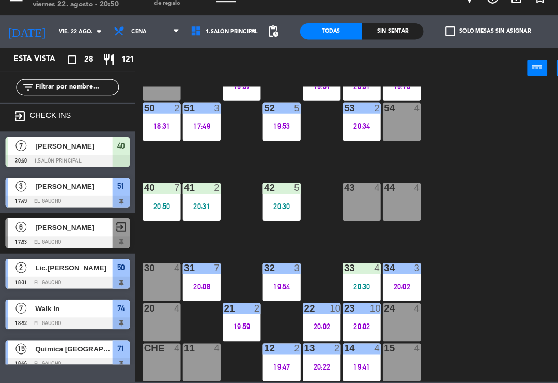
click at [384, 344] on div "15 4" at bounding box center [384, 362] width 36 height 36
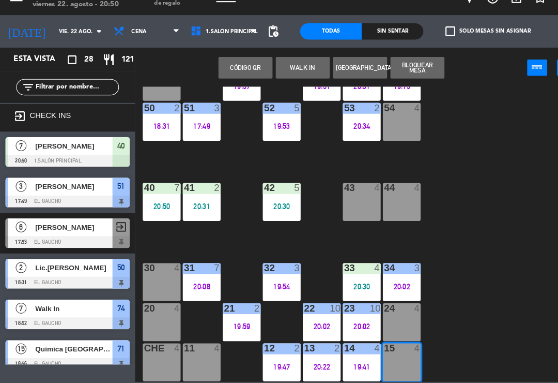
click at [284, 71] on button "WALK IN" at bounding box center [290, 81] width 52 height 21
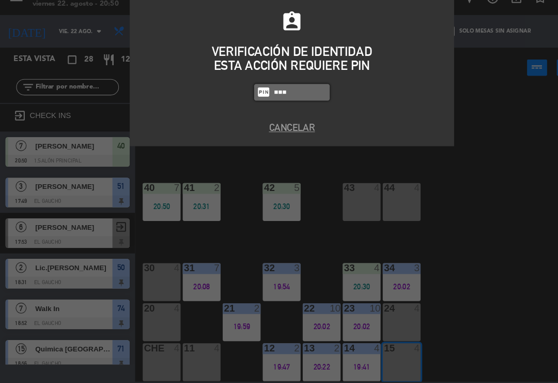
type input "3124"
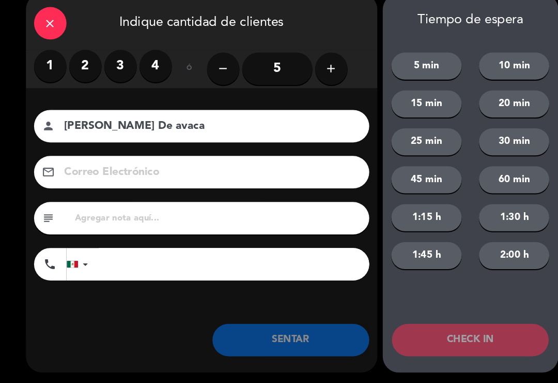
click at [323, 76] on icon "add" at bounding box center [317, 82] width 12 height 12
click at [317, 76] on icon "add" at bounding box center [317, 82] width 12 height 12
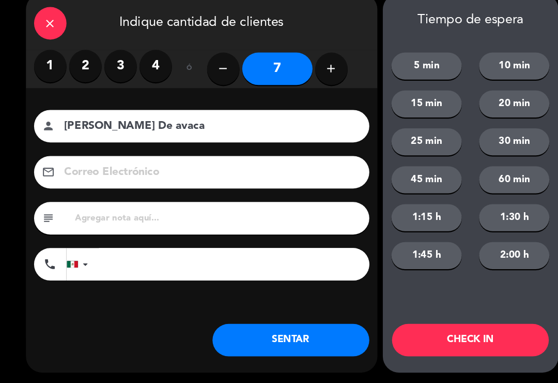
click at [209, 128] on input "[PERSON_NAME] De avaca" at bounding box center [199, 137] width 279 height 18
type input "[PERSON_NAME] [PERSON_NAME]"
click at [56, 26] on div "close" at bounding box center [48, 38] width 31 height 31
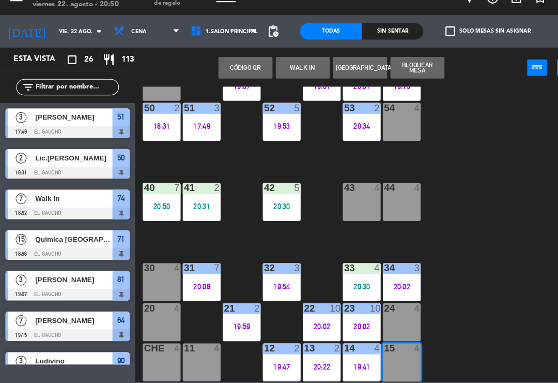
click at [291, 71] on button "WALK IN" at bounding box center [290, 81] width 52 height 21
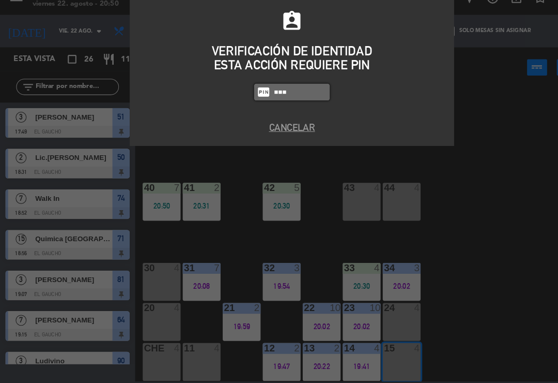
type input "3124"
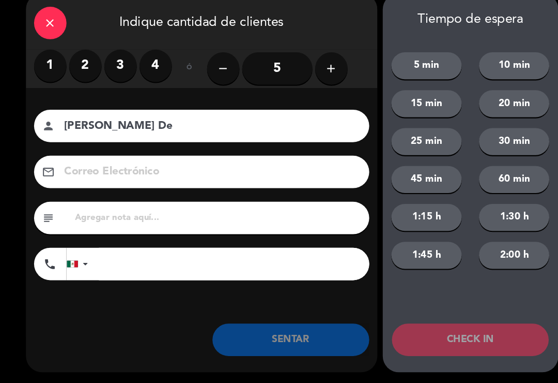
click at [318, 73] on button "add" at bounding box center [316, 82] width 31 height 31
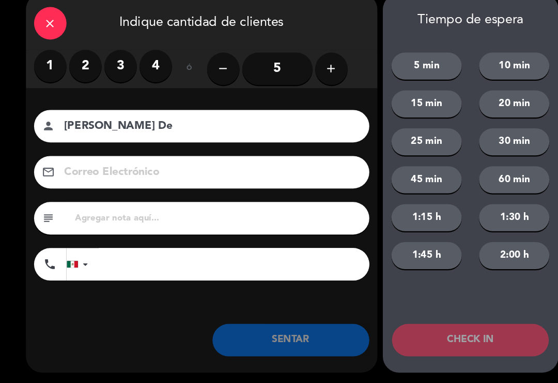
click at [317, 74] on button "add" at bounding box center [316, 82] width 31 height 31
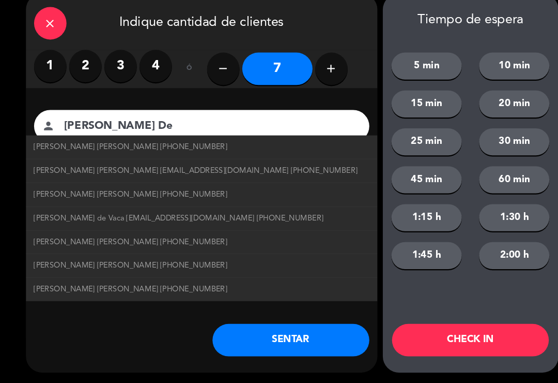
click at [245, 169] on li "[PERSON_NAME] [PERSON_NAME] [EMAIL_ADDRESS][DOMAIN_NAME] [PHONE_NUMBER]" at bounding box center [193, 180] width 336 height 23
click at [252, 174] on span "[PERSON_NAME] [PERSON_NAME] [EMAIL_ADDRESS][DOMAIN_NAME] [PHONE_NUMBER]" at bounding box center [188, 180] width 310 height 12
type input "[PERSON_NAME] [PERSON_NAME]"
type input "[EMAIL_ADDRESS][DOMAIN_NAME]"
type input "[PHONE_NUMBER]"
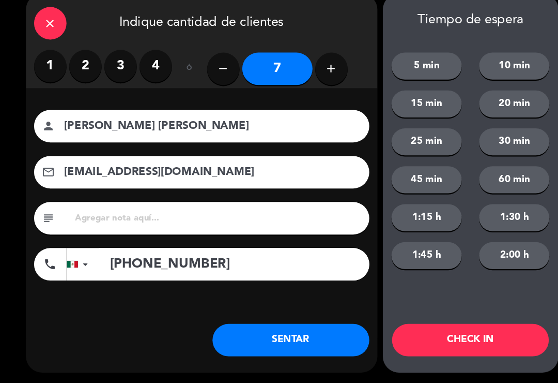
click at [281, 326] on button "SENTAR" at bounding box center [278, 341] width 150 height 31
